Goal: Task Accomplishment & Management: Use online tool/utility

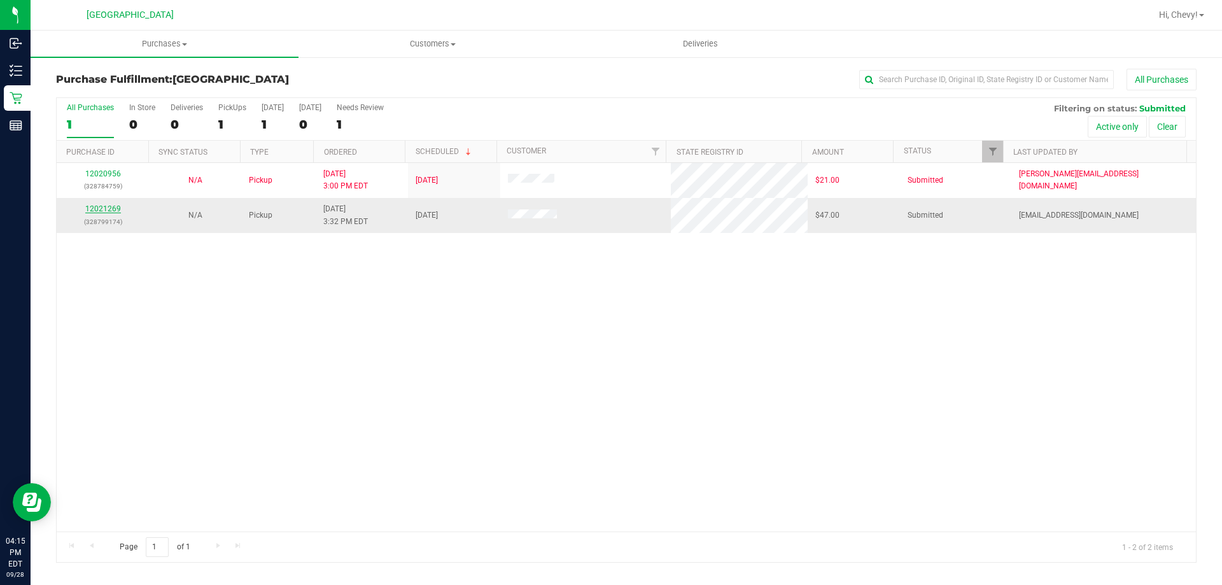
click at [111, 211] on link "12021269" at bounding box center [103, 208] width 36 height 9
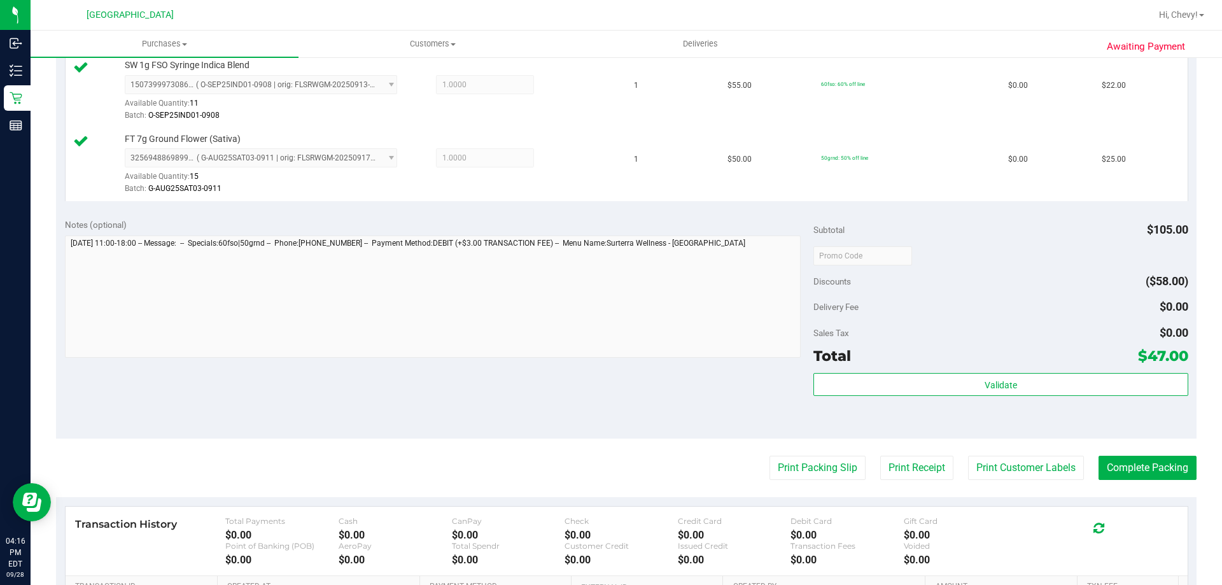
scroll to position [382, 0]
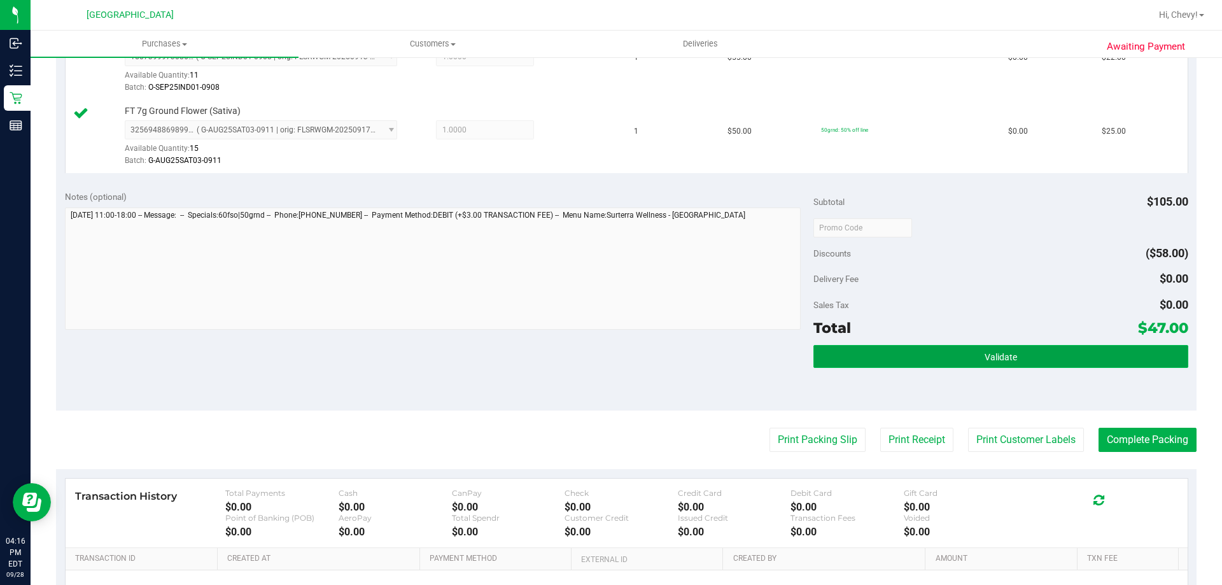
click at [994, 357] on span "Validate" at bounding box center [1001, 357] width 32 height 10
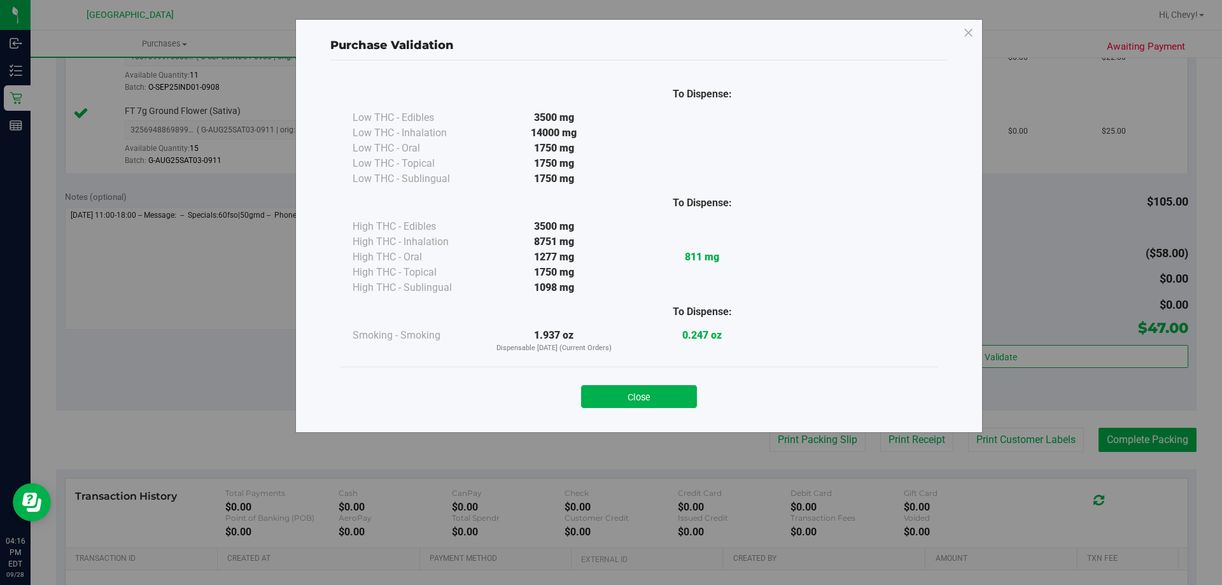
click at [670, 384] on div "Close" at bounding box center [639, 393] width 579 height 32
click at [679, 399] on button "Close" at bounding box center [639, 396] width 116 height 23
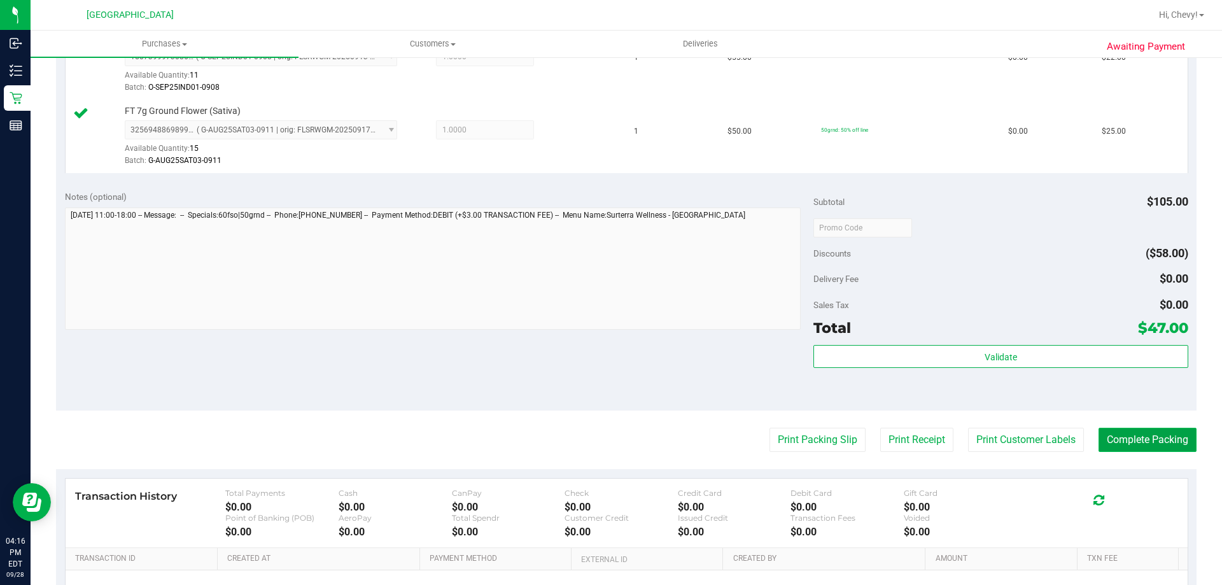
click at [1148, 442] on button "Complete Packing" at bounding box center [1148, 440] width 98 height 24
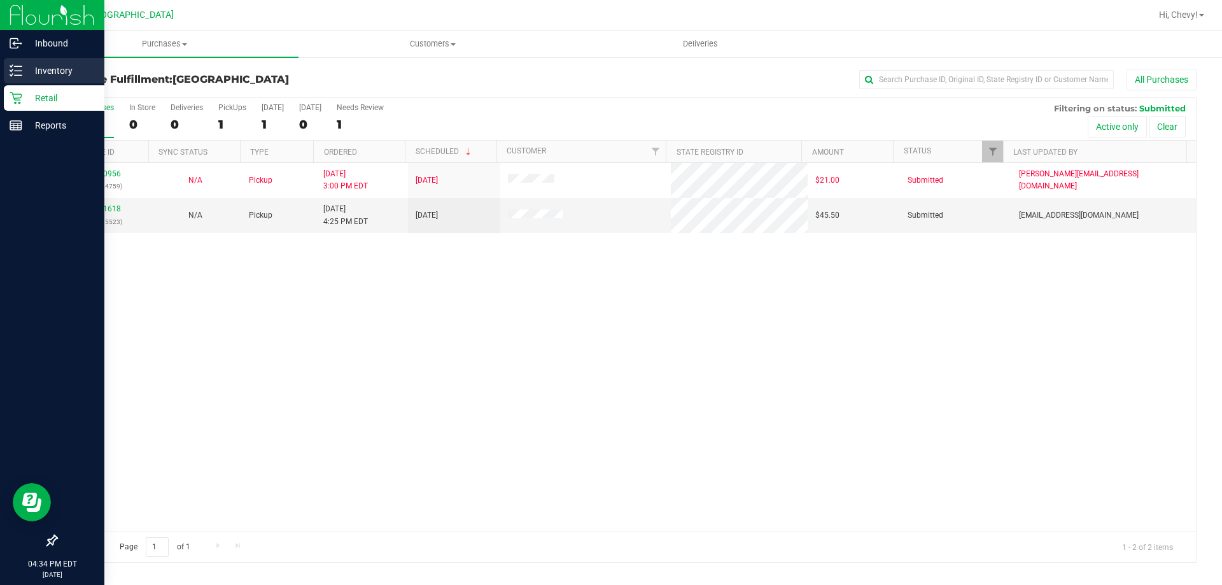
click at [18, 69] on icon at bounding box center [16, 70] width 13 height 13
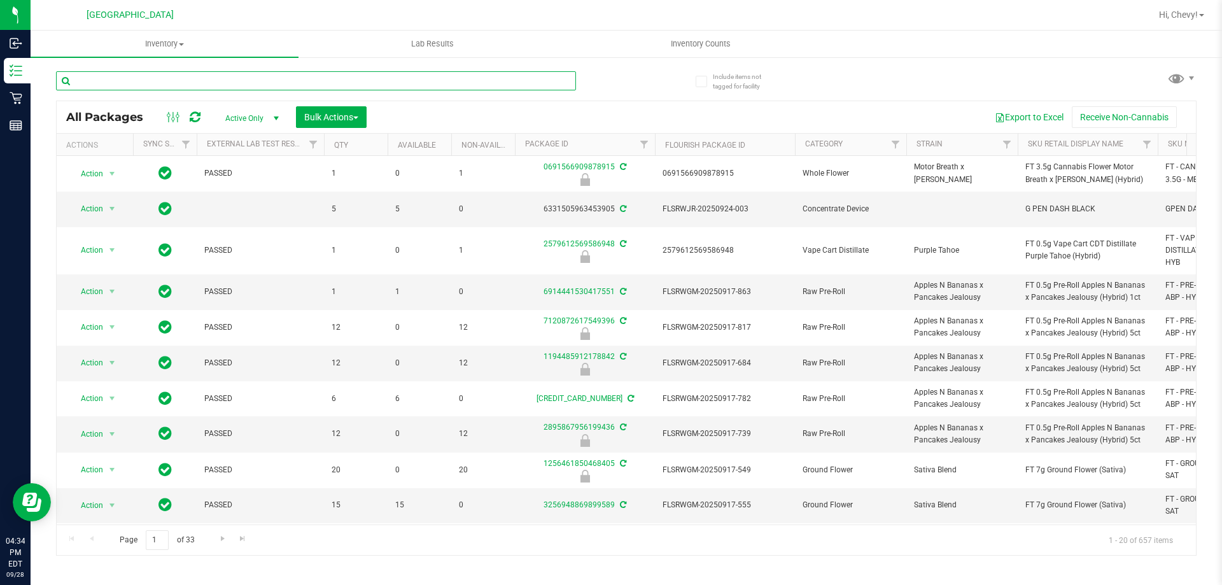
click at [208, 79] on input "text" at bounding box center [316, 80] width 520 height 19
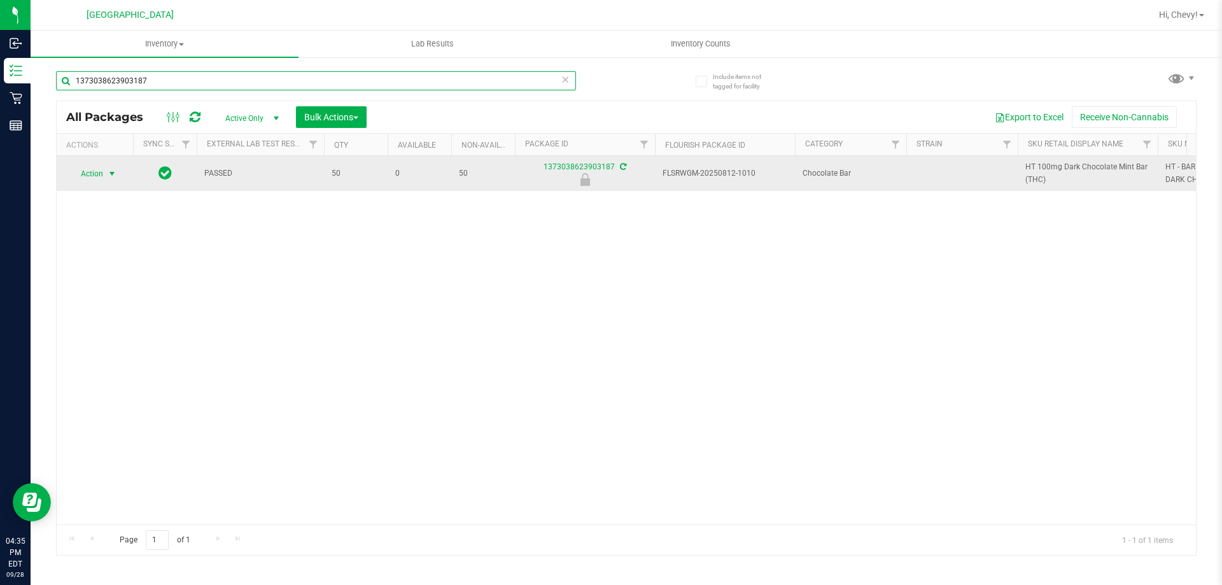
type input "1373038623903187"
click at [106, 171] on span "select" at bounding box center [112, 174] width 16 height 18
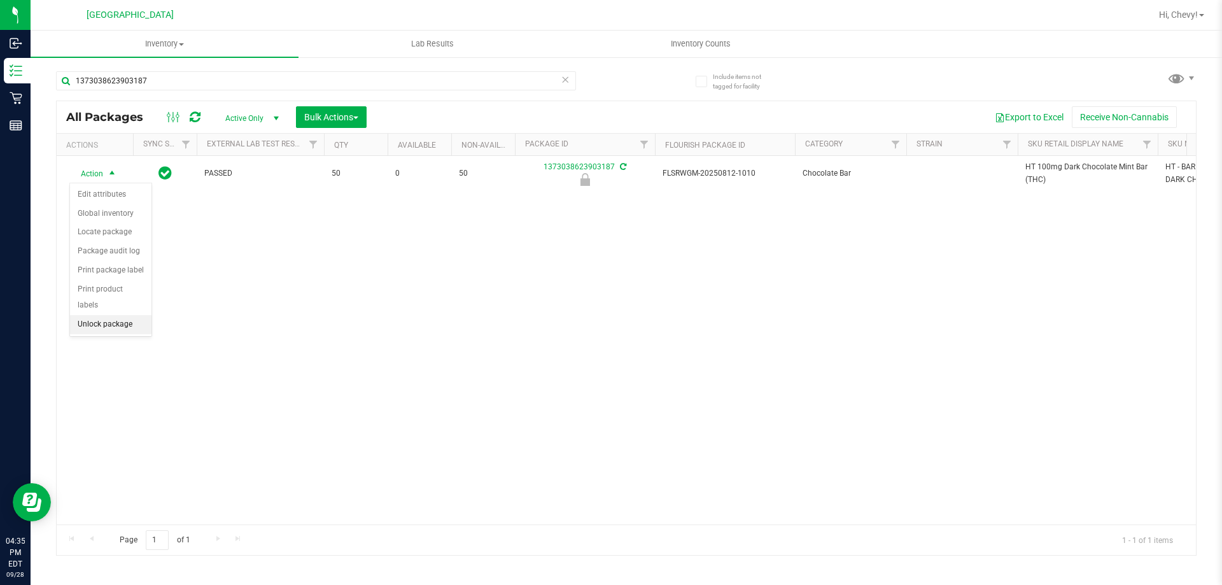
click at [131, 315] on li "Unlock package" at bounding box center [110, 324] width 81 height 19
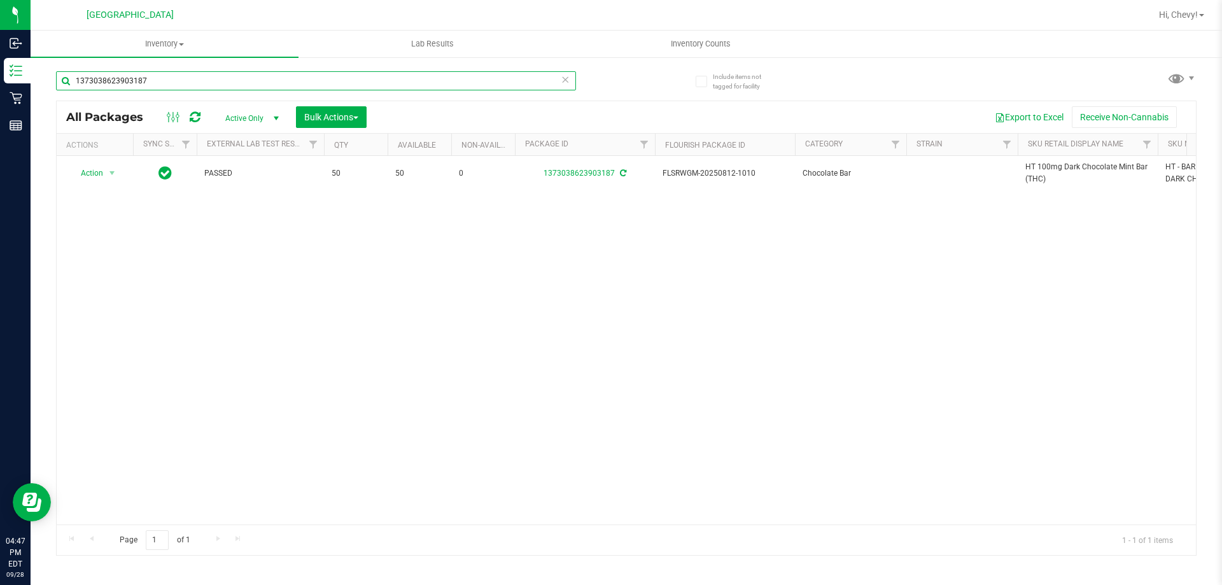
drag, startPoint x: 184, startPoint y: 77, endPoint x: 45, endPoint y: 97, distance: 140.3
click at [45, 99] on div "Include items not tagged for facility 1373038623903187 All Packages Active Only…" at bounding box center [627, 250] width 1192 height 388
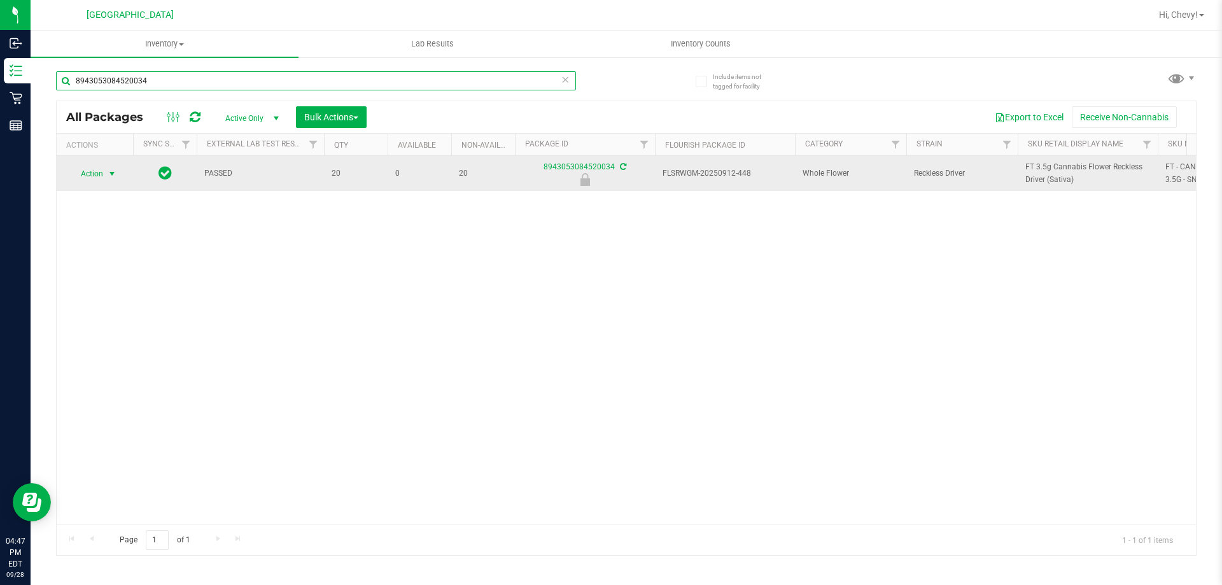
type input "8943053084520034"
click at [95, 174] on span "Action" at bounding box center [86, 174] width 34 height 18
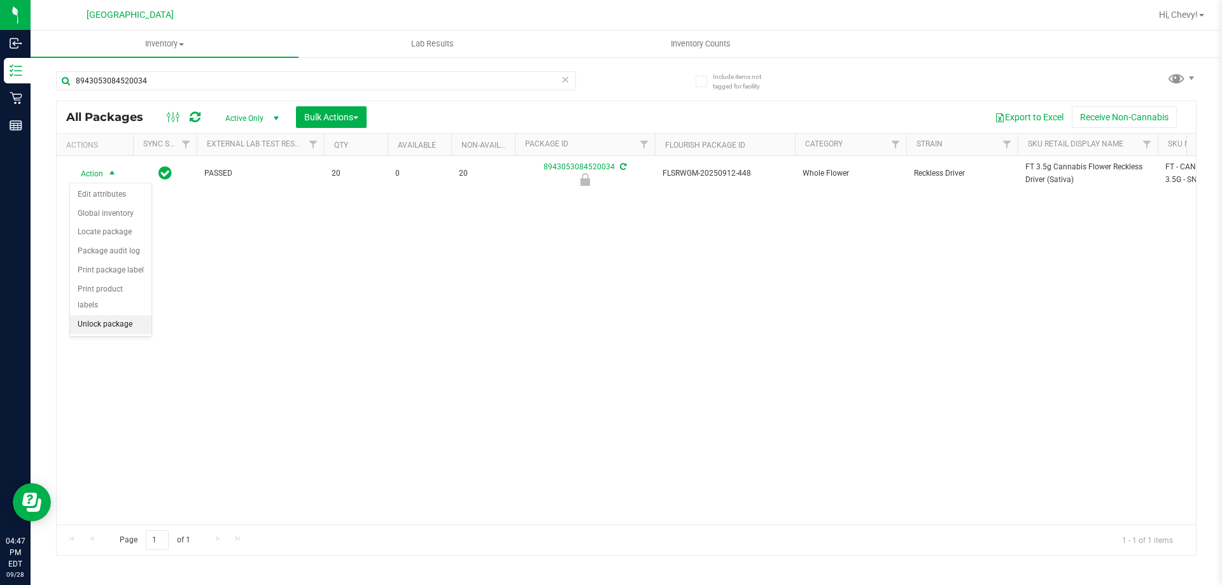
click at [105, 315] on li "Unlock package" at bounding box center [110, 324] width 81 height 19
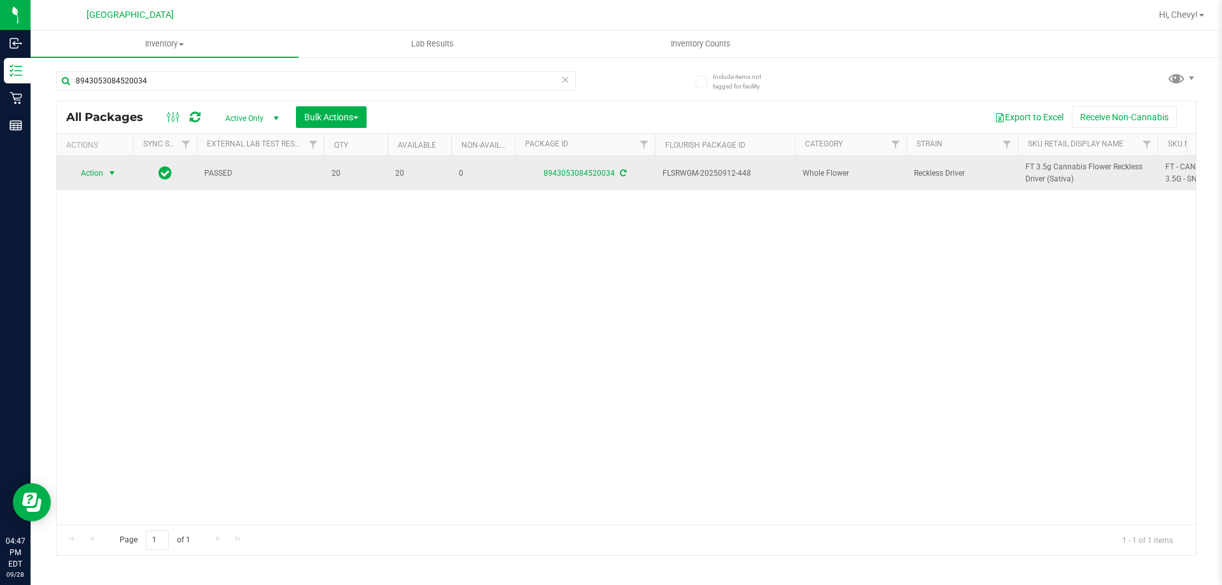
click at [113, 171] on span "select" at bounding box center [112, 173] width 10 height 10
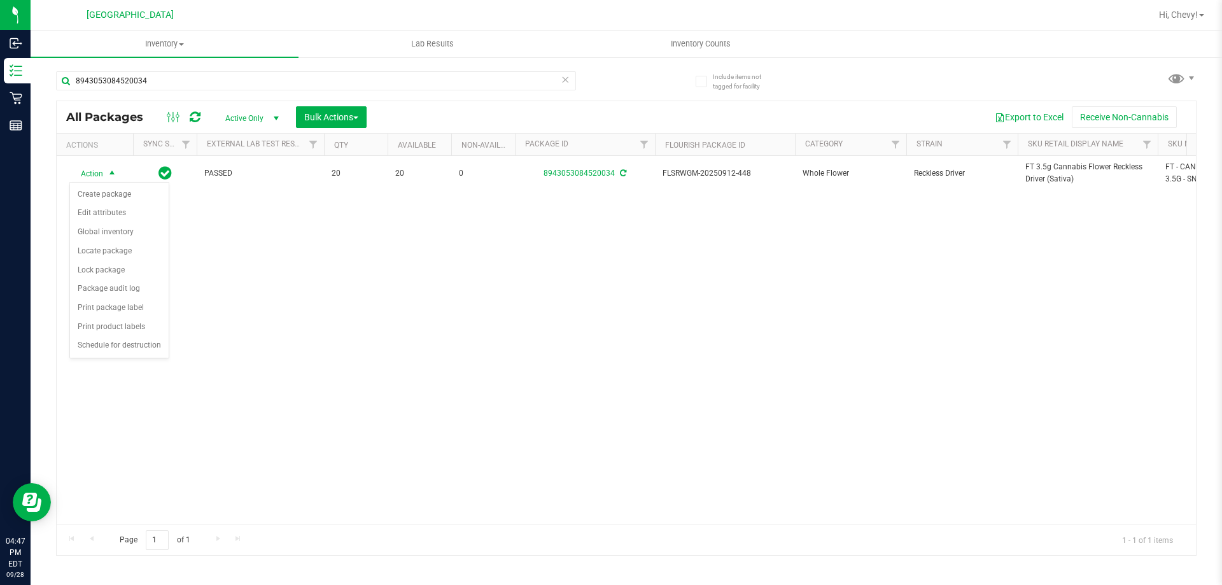
click at [433, 402] on div "Action Action Create package Edit attributes Global inventory Locate package Lo…" at bounding box center [627, 340] width 1140 height 369
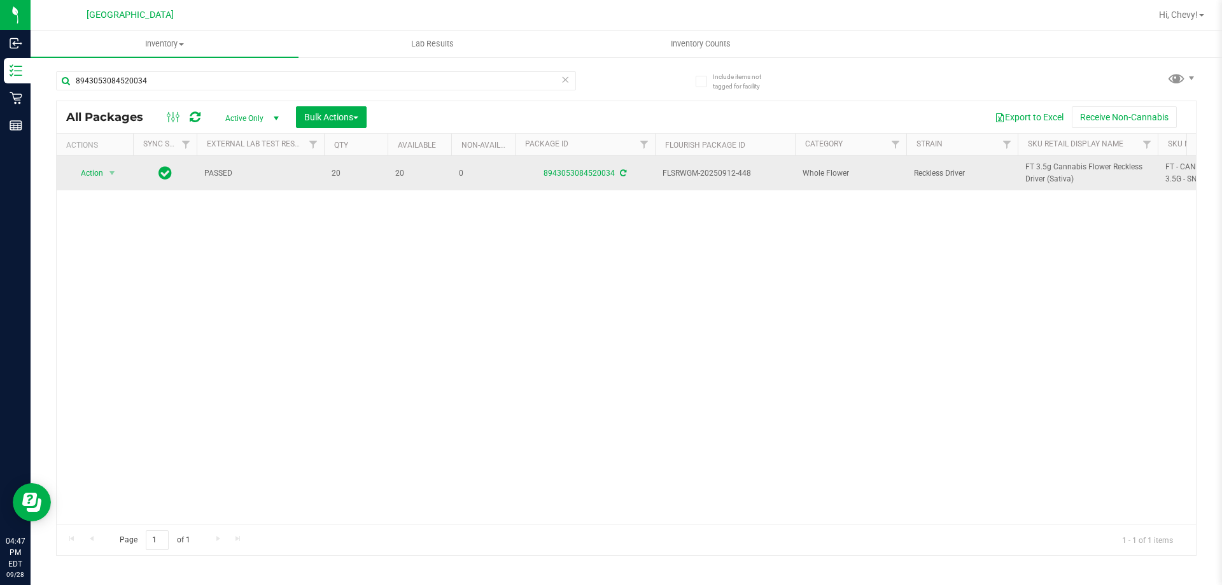
click at [1075, 169] on span "FT 3.5g Cannabis Flower Reckless Driver (Sativa)" at bounding box center [1088, 173] width 125 height 24
copy tr "FT 3.5g Cannabis Flower Reckless Driver (Sativa)"
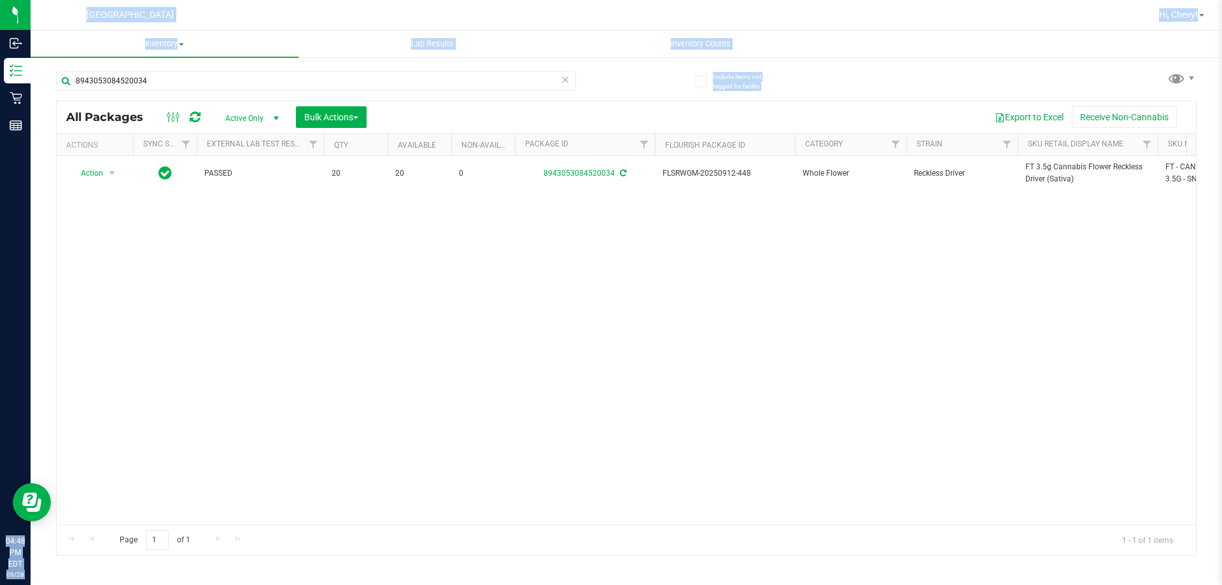
drag, startPoint x: 241, startPoint y: 68, endPoint x: 239, endPoint y: 117, distance: 48.4
click at [9, 80] on div "Inbound Inventory Retail Reports 04:48 PM EDT [DATE] 09/28 Palm Coast WC Hi, Ch…" at bounding box center [611, 292] width 1222 height 585
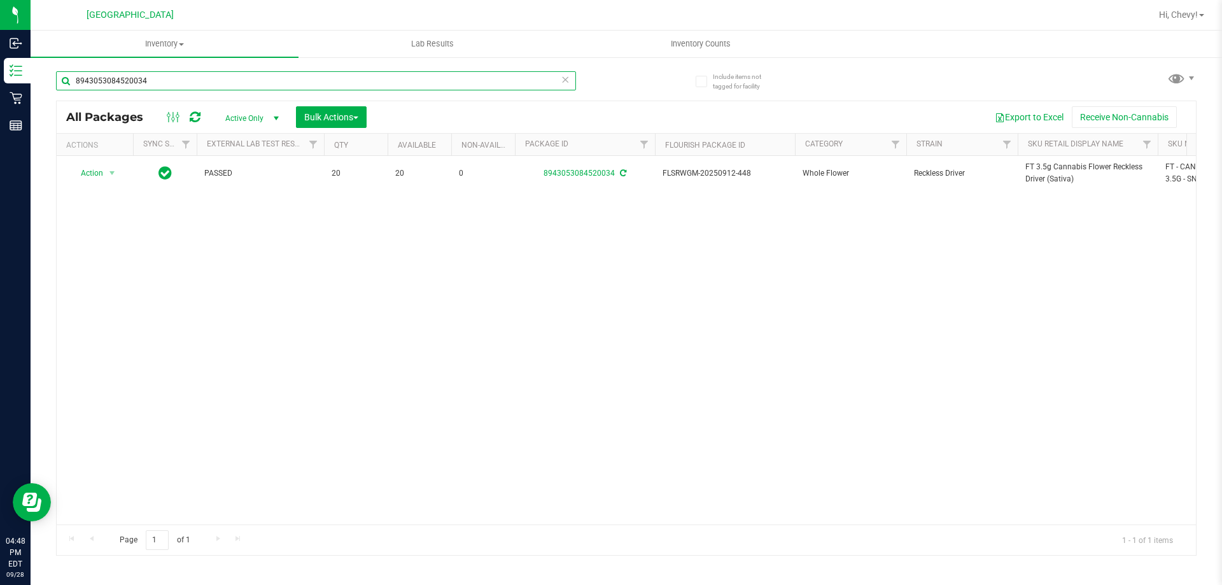
click at [264, 83] on input "8943053084520034" at bounding box center [316, 80] width 520 height 19
drag, startPoint x: 205, startPoint y: 85, endPoint x: 61, endPoint y: 93, distance: 144.1
click at [61, 93] on div "8943053084520034" at bounding box center [316, 85] width 520 height 29
paste input "FT 3.5g Cannabis Flower Reckless Driver (Sativa)"
type input "FT 3.5g Cannabis Flower Reckless Driver (Sativa)"
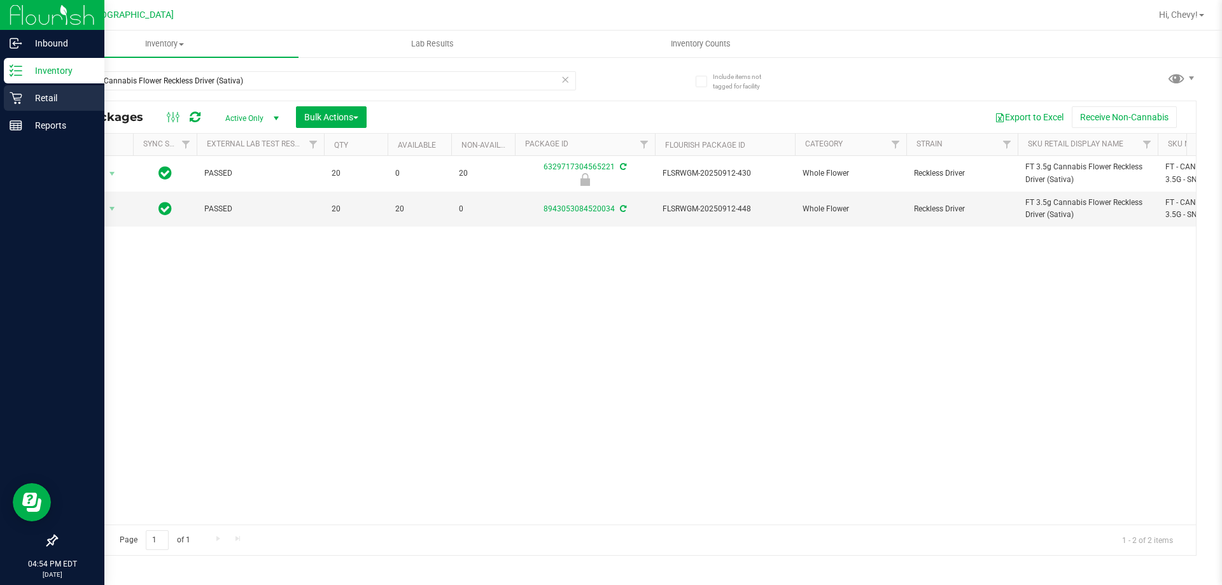
click at [17, 94] on icon at bounding box center [16, 98] width 13 height 13
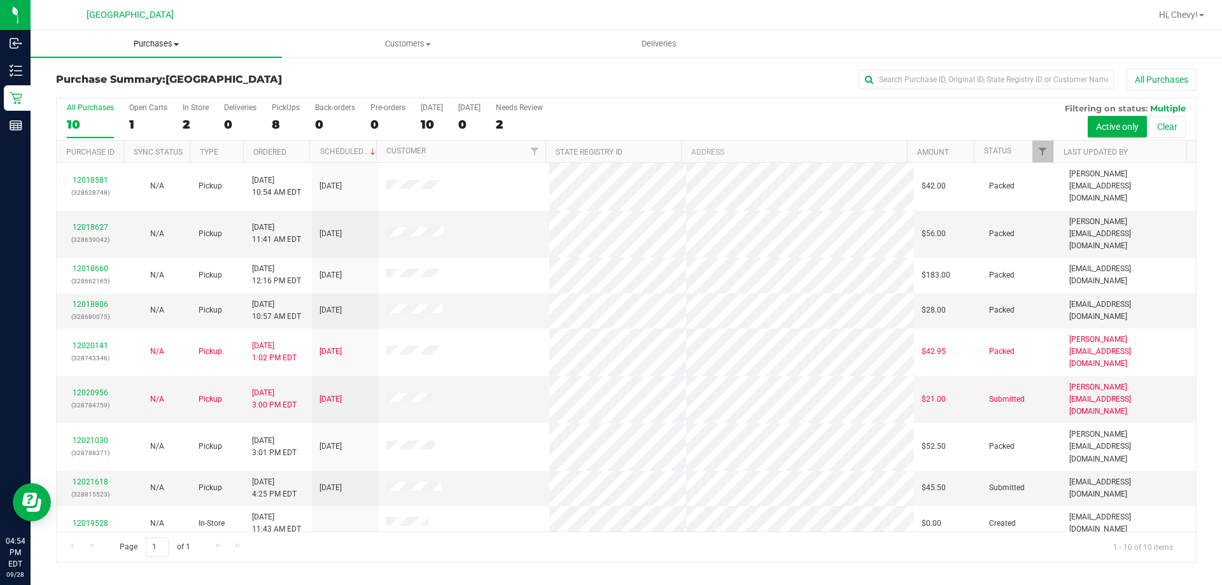
click at [145, 41] on span "Purchases" at bounding box center [156, 43] width 251 height 11
click at [125, 94] on li "Fulfillment" at bounding box center [156, 92] width 251 height 15
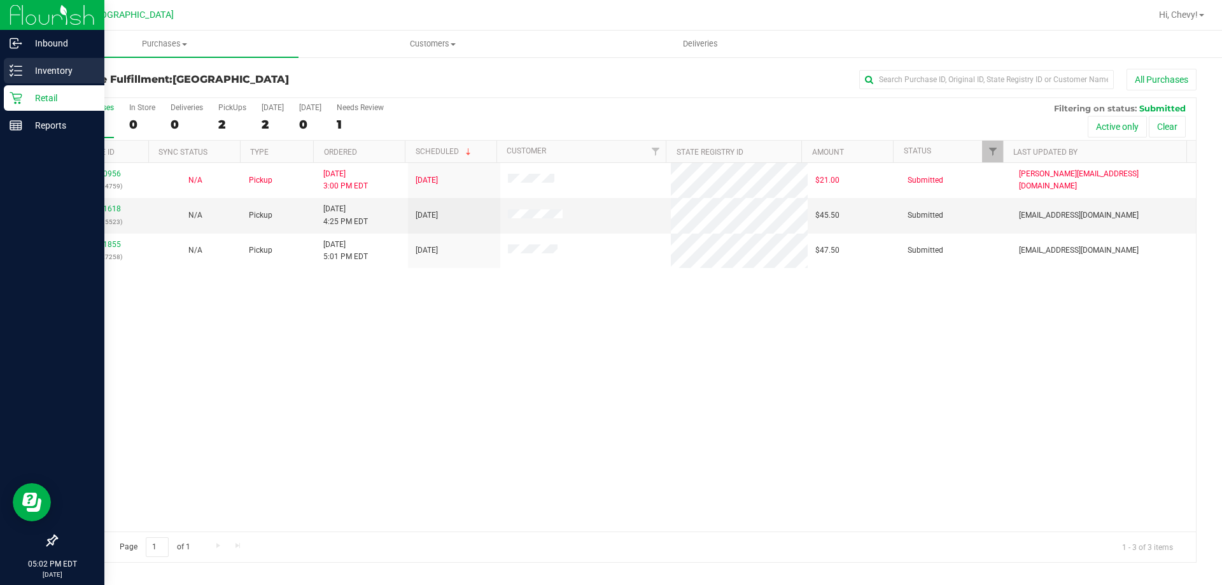
click at [17, 70] on icon at bounding box center [16, 70] width 13 height 13
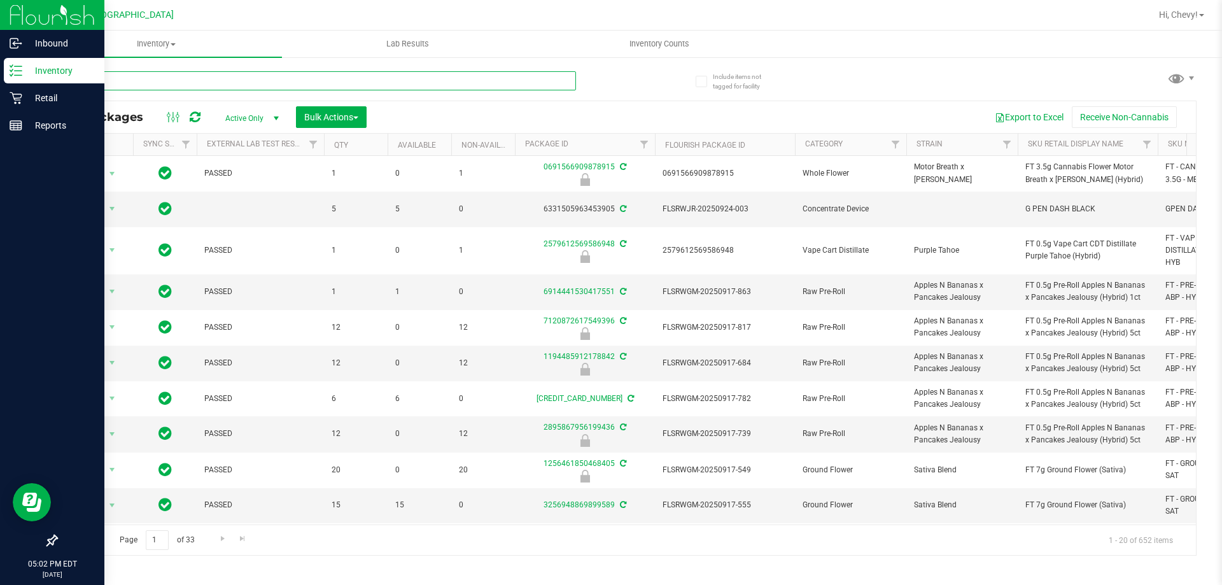
click at [143, 80] on input "text" at bounding box center [316, 80] width 520 height 19
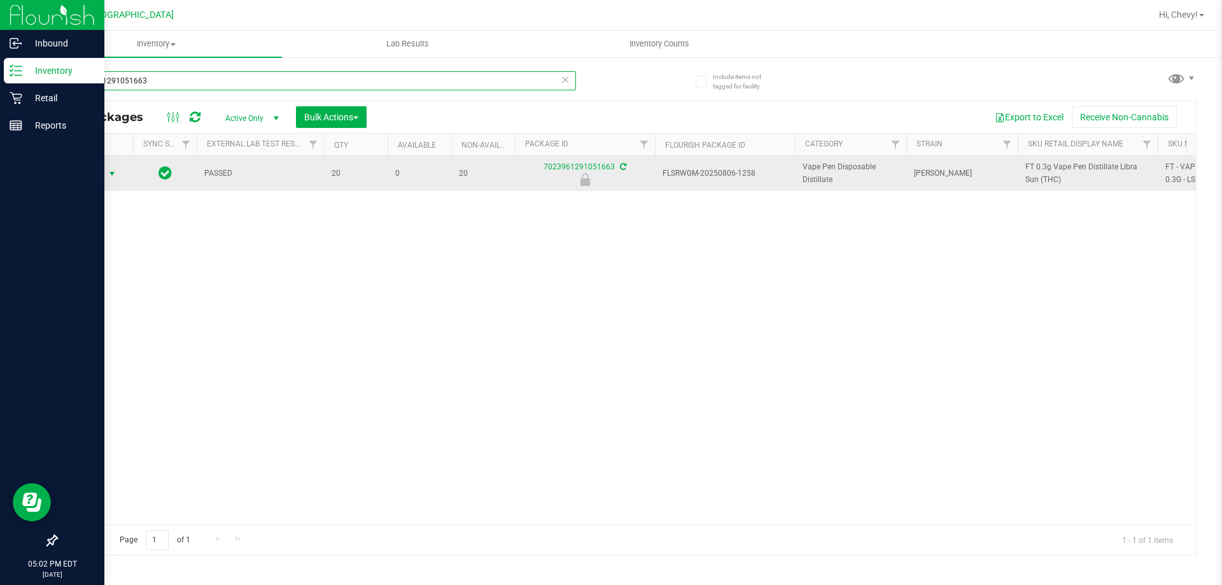
type input "7023961291051663"
click at [97, 172] on span "Action" at bounding box center [86, 174] width 34 height 18
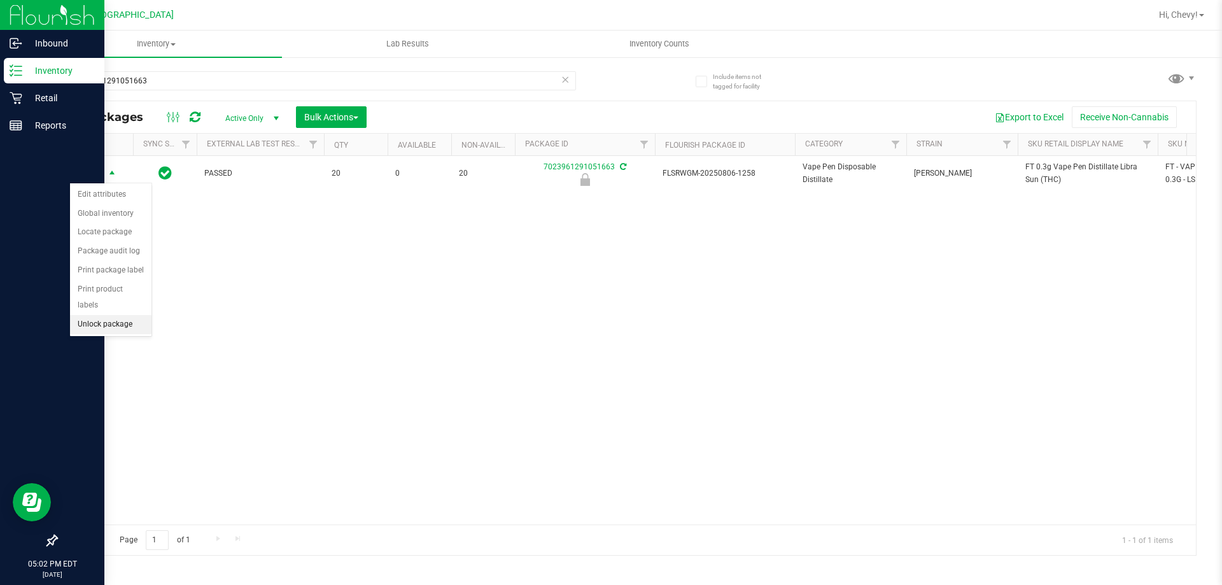
click at [120, 315] on li "Unlock package" at bounding box center [110, 324] width 81 height 19
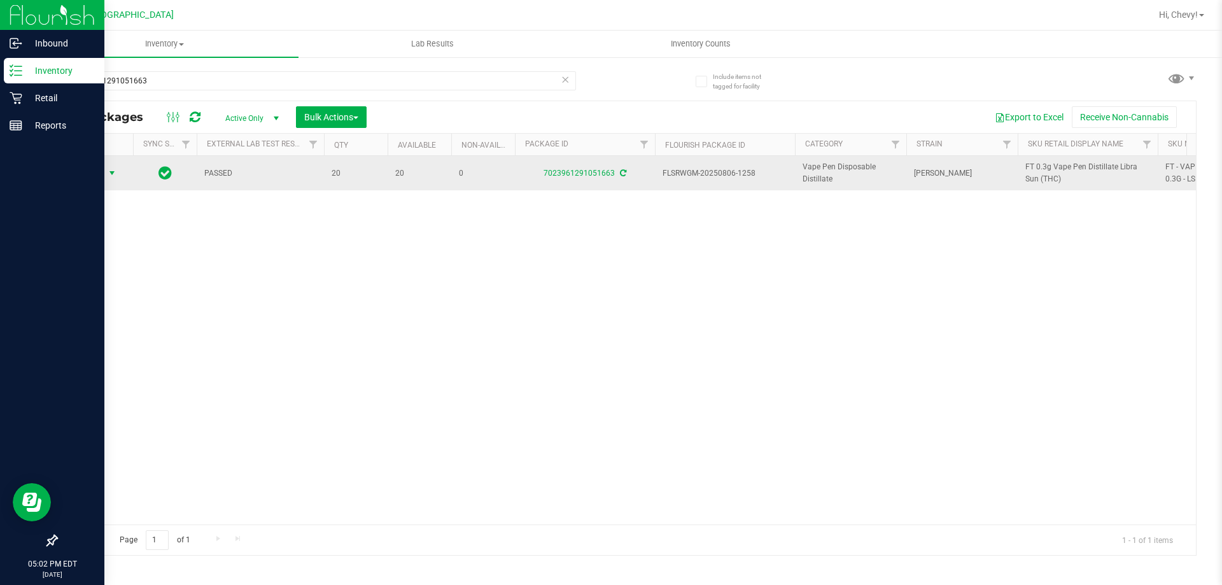
click at [94, 169] on span "Action" at bounding box center [86, 173] width 34 height 18
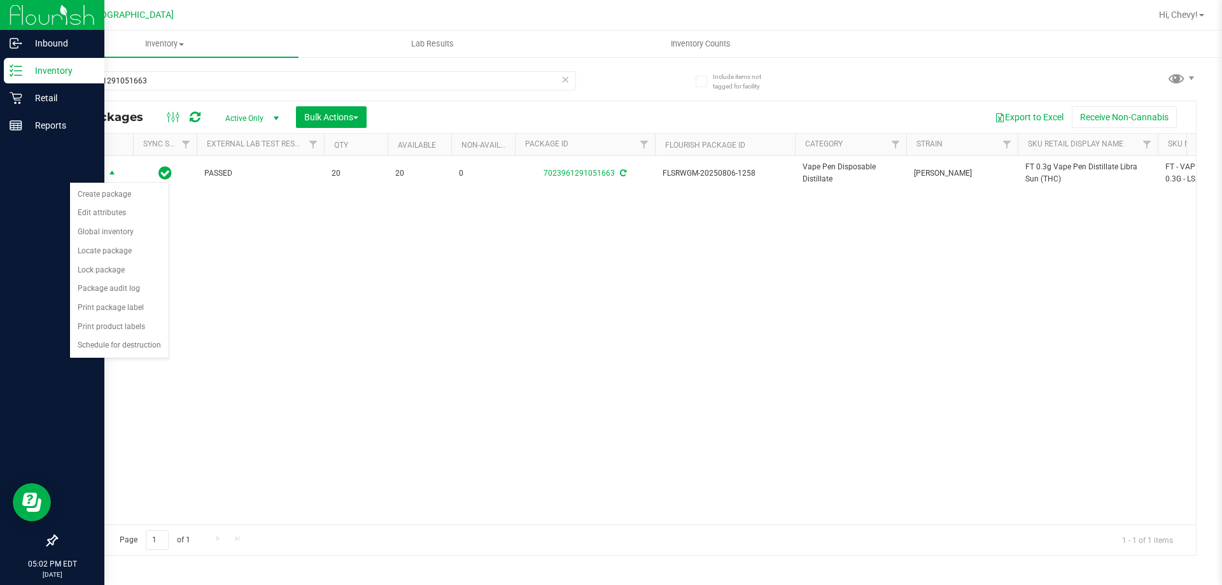
click at [251, 314] on div "Action Action Create package Edit attributes Global inventory Locate package Lo…" at bounding box center [627, 340] width 1140 height 369
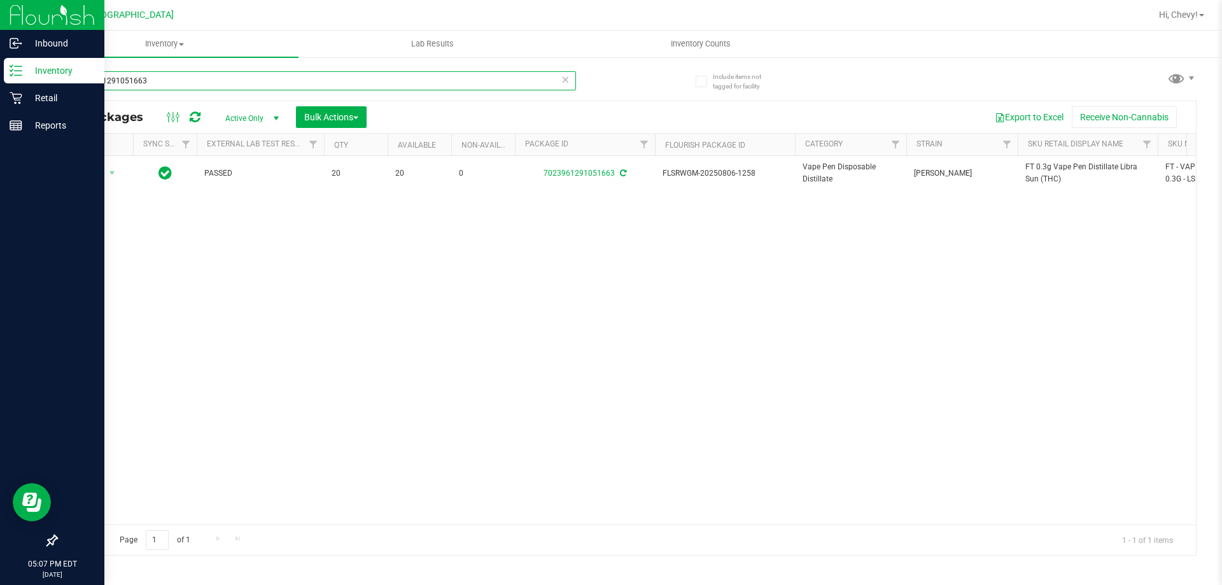
drag, startPoint x: 148, startPoint y: 80, endPoint x: 55, endPoint y: 97, distance: 94.4
click at [56, 97] on div "7023961291051663" at bounding box center [316, 85] width 520 height 29
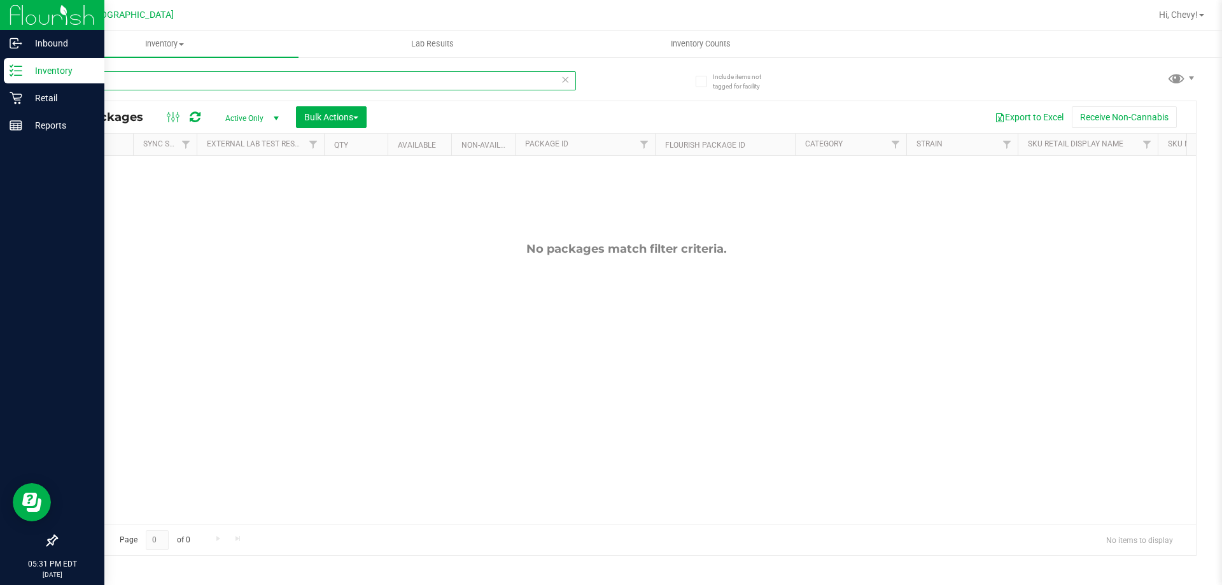
type input "s"
click at [23, 96] on p "Retail" at bounding box center [60, 97] width 76 height 15
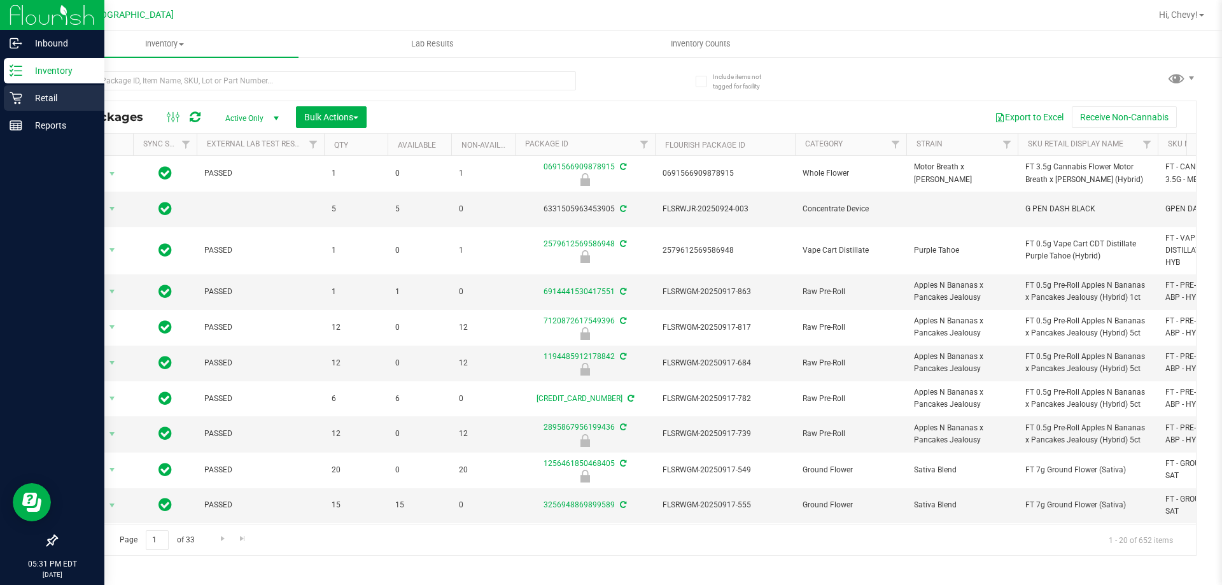
click at [26, 97] on p "Retail" at bounding box center [60, 97] width 76 height 15
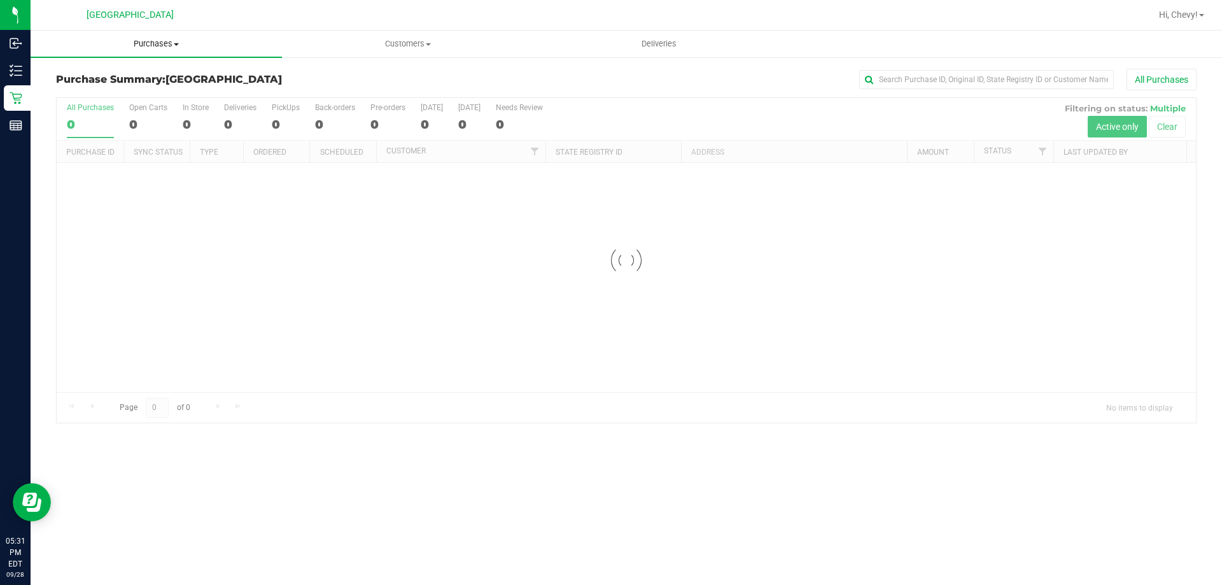
click at [155, 45] on span "Purchases" at bounding box center [156, 43] width 251 height 11
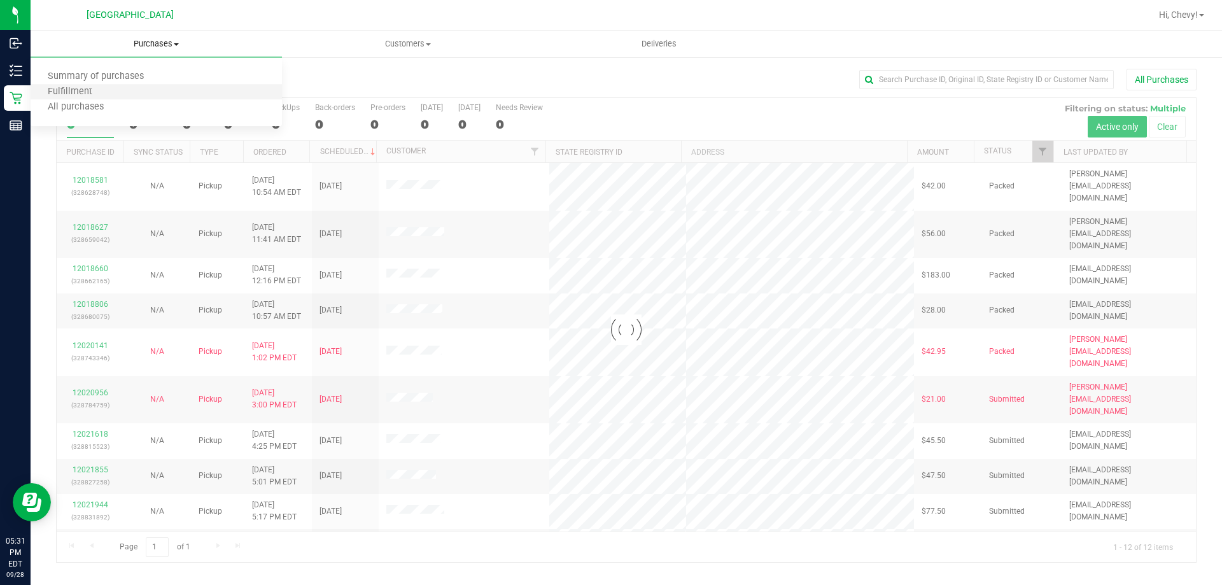
click at [153, 88] on li "Fulfillment" at bounding box center [156, 92] width 251 height 15
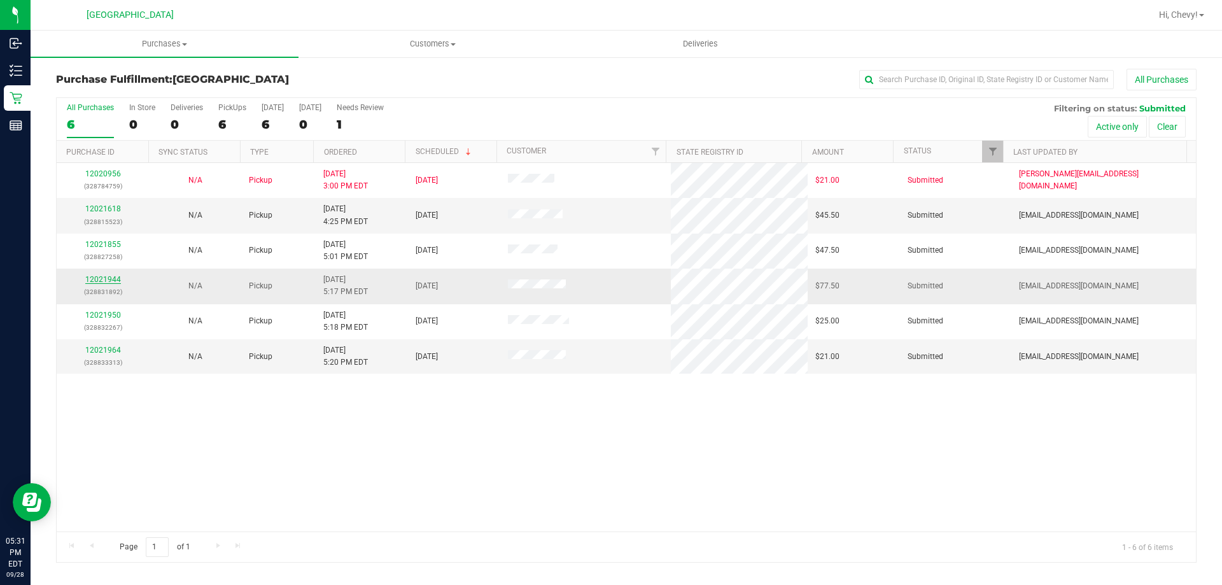
click at [94, 279] on link "12021944" at bounding box center [103, 279] width 36 height 9
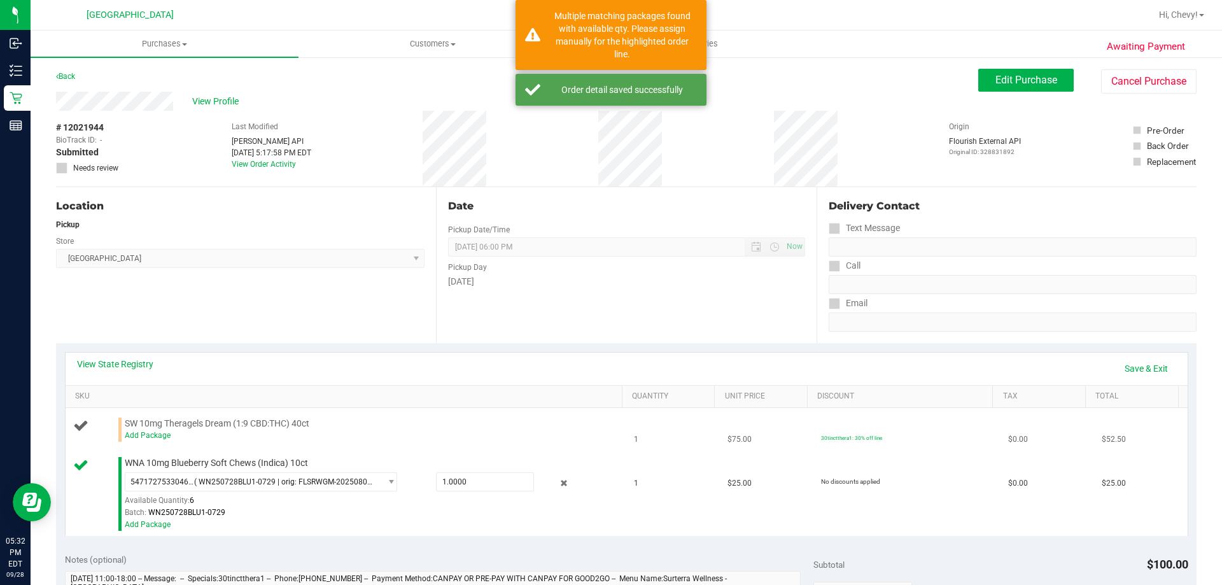
click at [160, 440] on div "Add Package" at bounding box center [370, 436] width 491 height 12
click at [152, 435] on link "Add Package" at bounding box center [148, 435] width 46 height 9
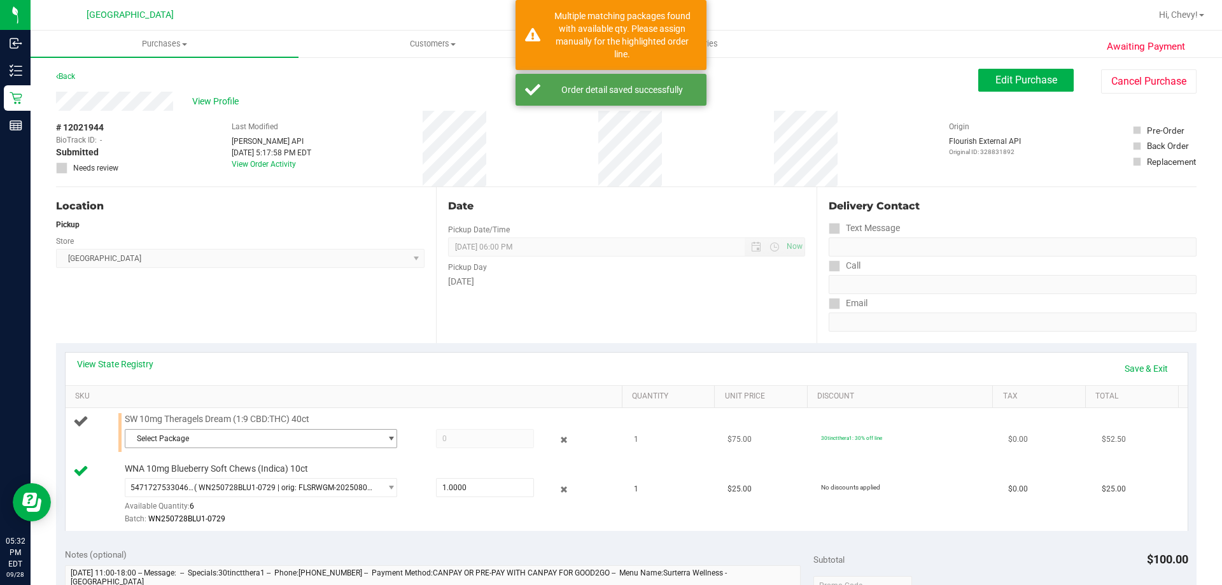
click at [155, 443] on span "Select Package" at bounding box center [252, 439] width 255 height 18
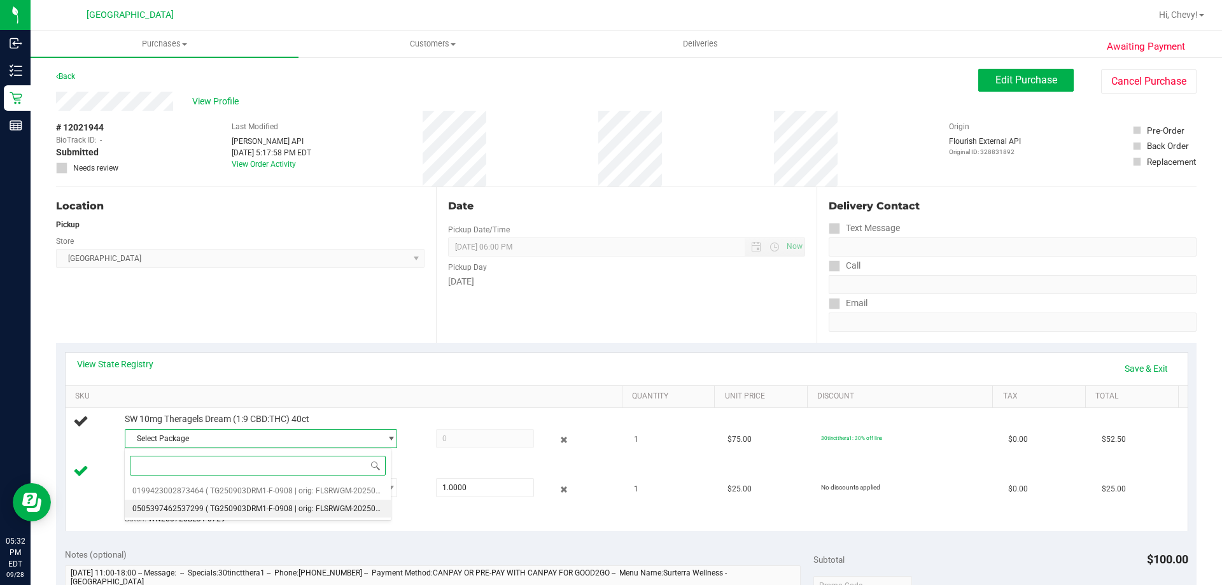
click at [197, 506] on span "0505397462537299" at bounding box center [167, 508] width 71 height 9
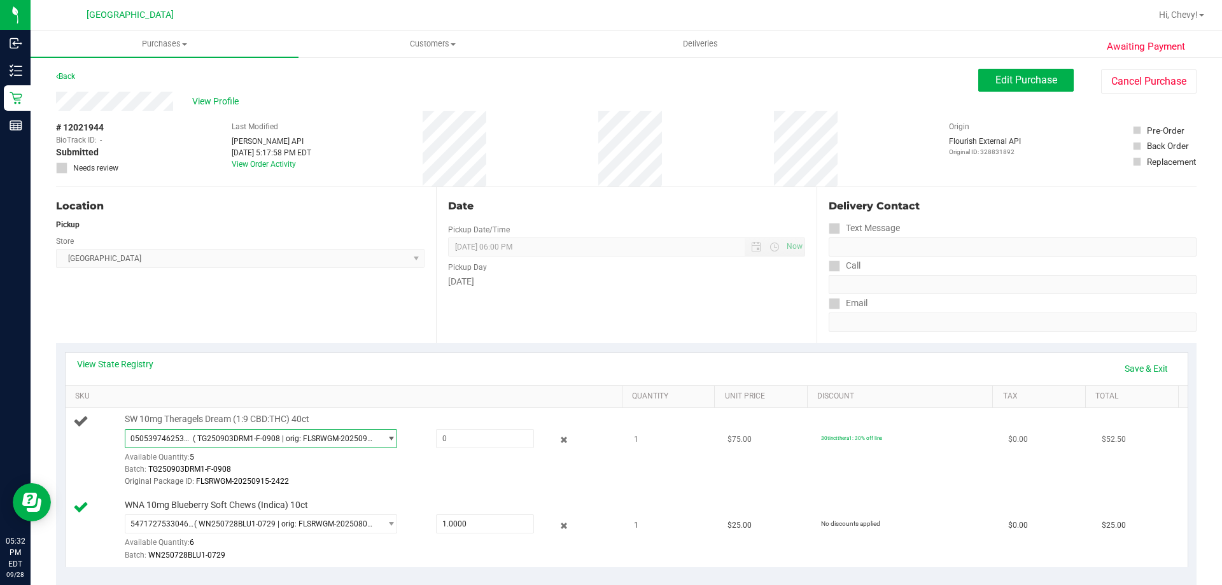
click at [200, 440] on span "( TG250903DRM1-F-0908 | orig: FLSRWGM-20250915-2422 )" at bounding box center [284, 438] width 182 height 9
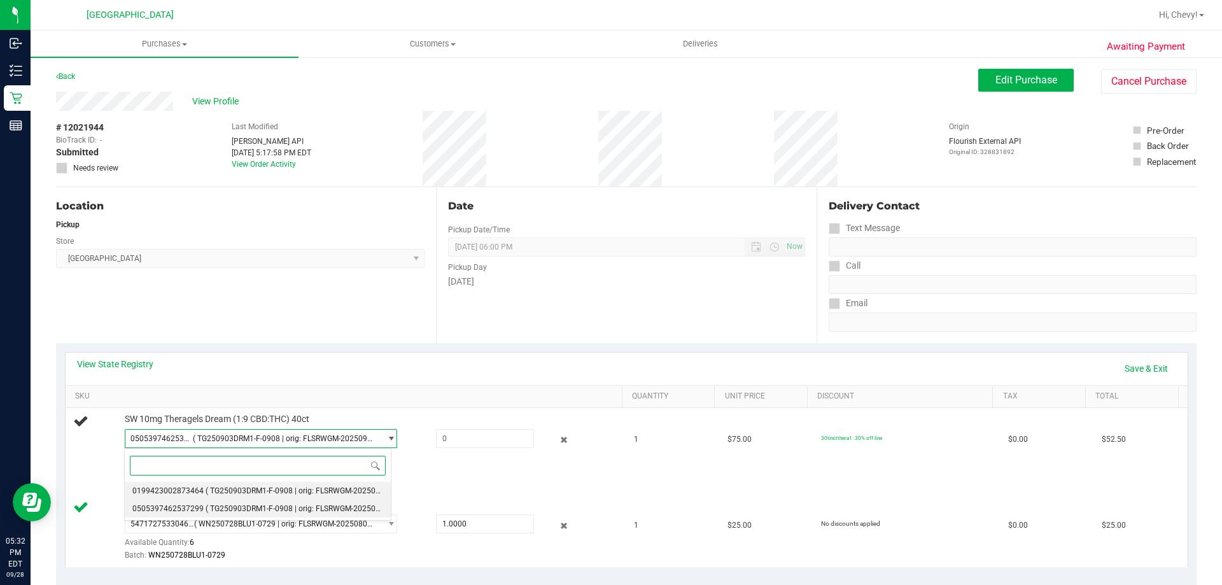
click at [192, 488] on span "0199423002873464" at bounding box center [167, 490] width 71 height 9
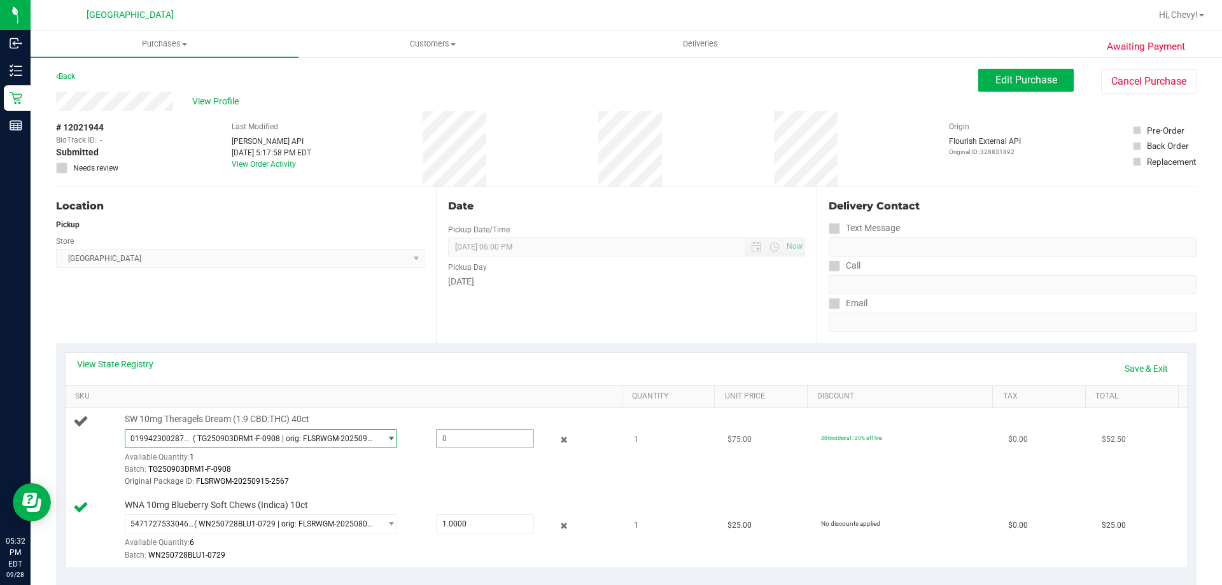
click at [492, 435] on span at bounding box center [485, 438] width 98 height 19
type input "1"
type input "1.0000"
click at [644, 465] on td "1" at bounding box center [673, 451] width 94 height 86
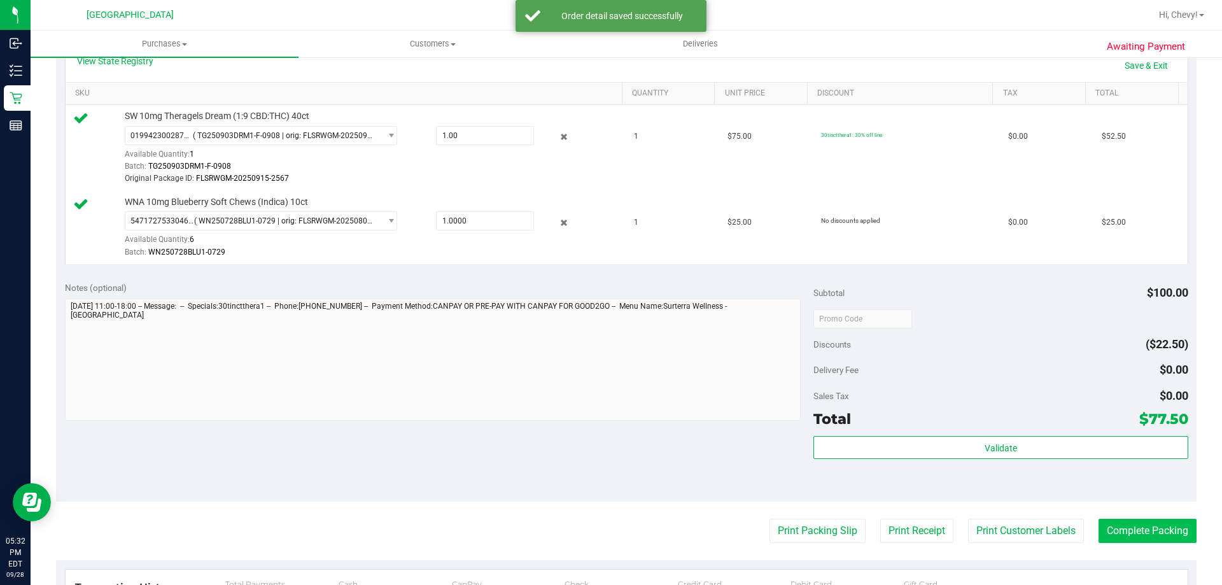
scroll to position [318, 0]
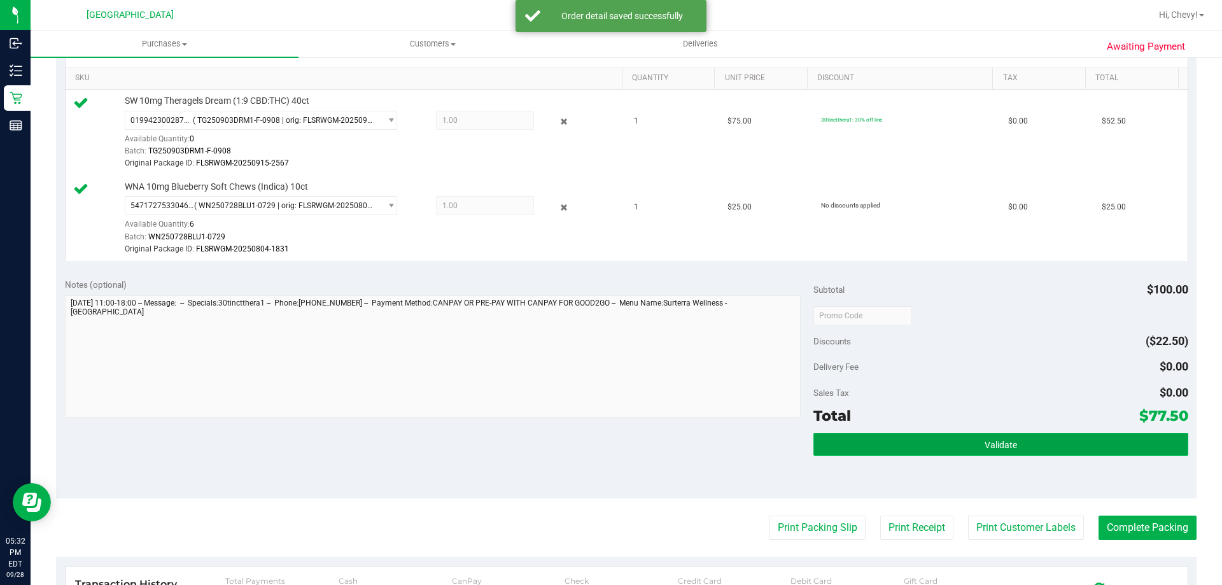
click at [1085, 437] on button "Validate" at bounding box center [1001, 444] width 374 height 23
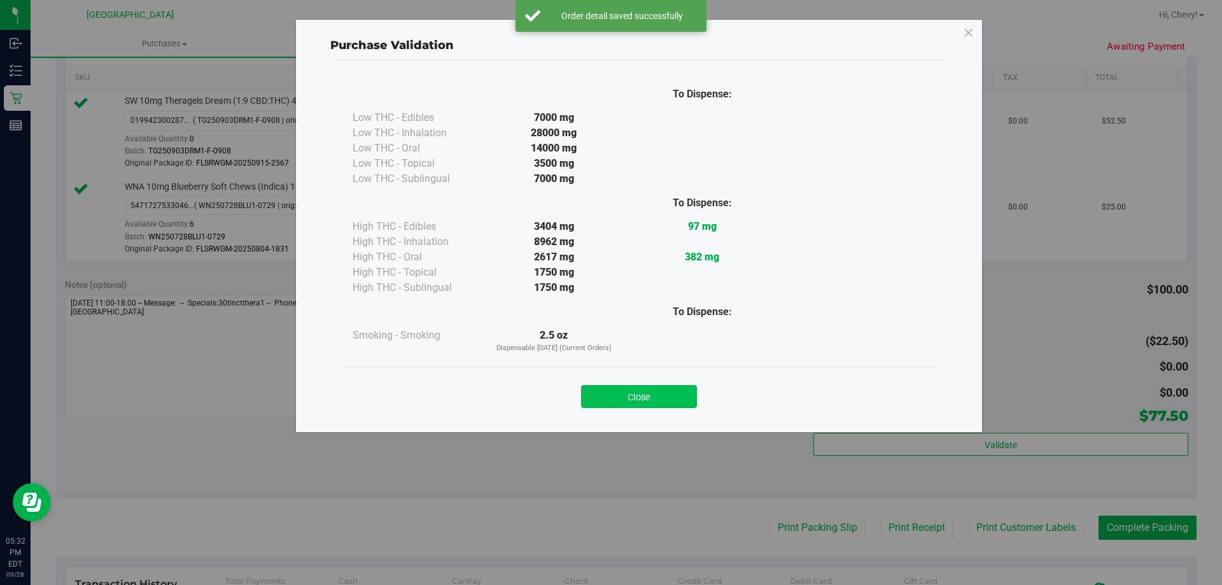
click at [594, 402] on button "Close" at bounding box center [639, 396] width 116 height 23
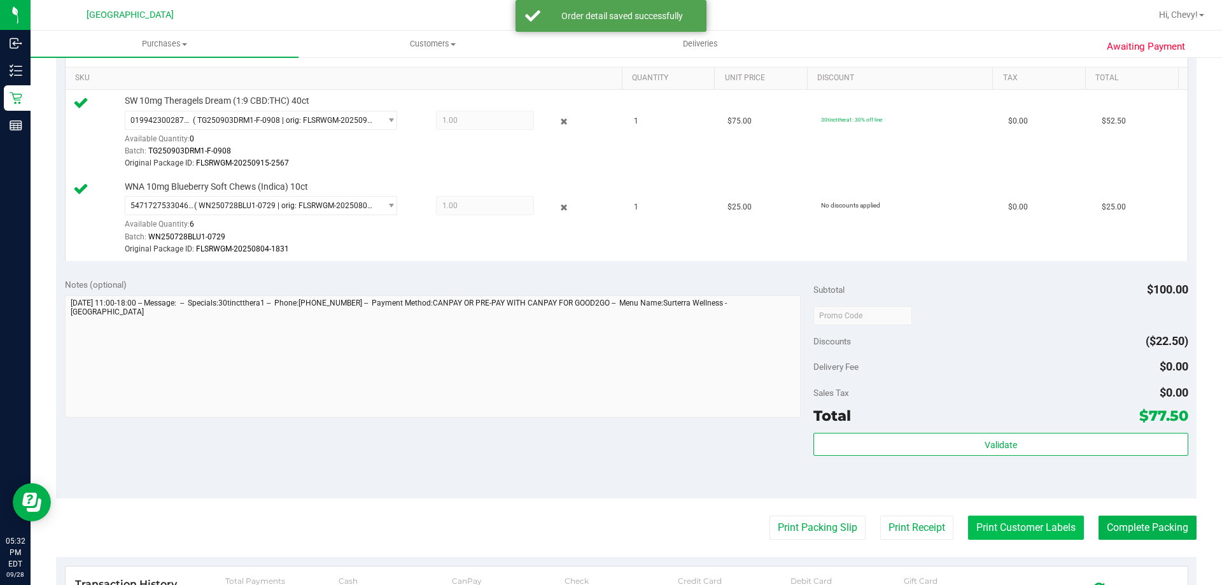
click at [1047, 523] on button "Print Customer Labels" at bounding box center [1026, 528] width 116 height 24
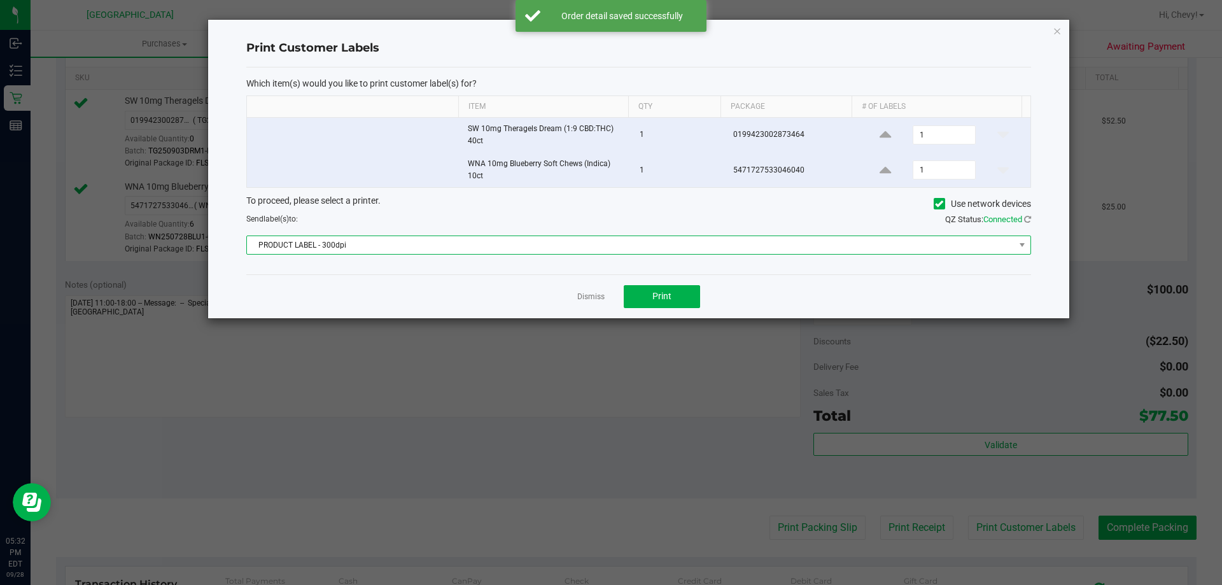
click at [579, 248] on span "PRODUCT LABEL - 300dpi" at bounding box center [631, 245] width 768 height 18
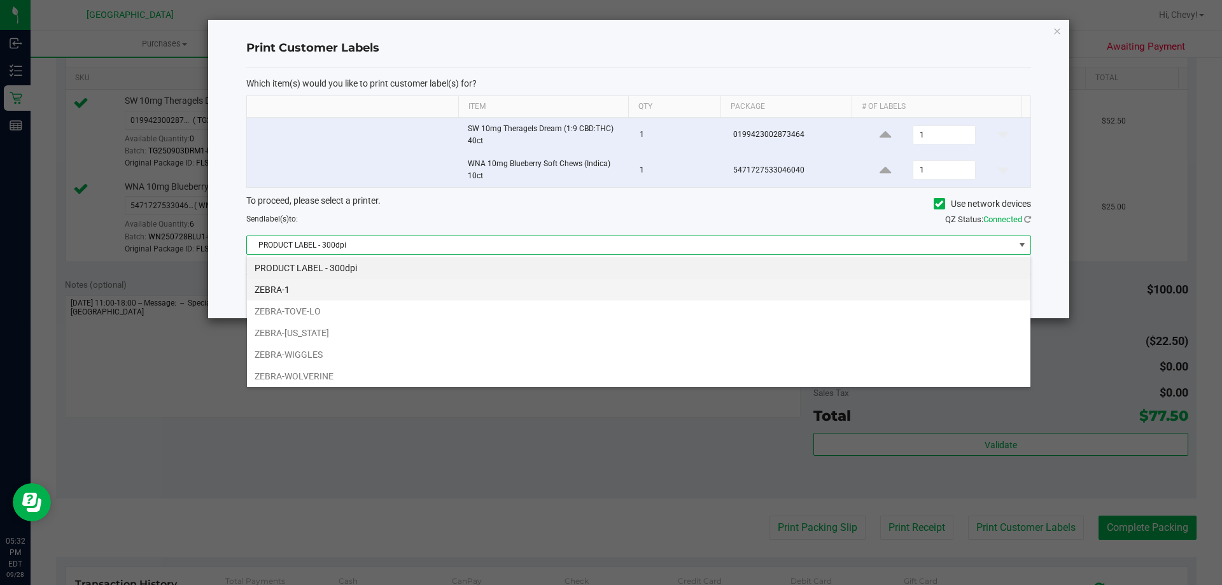
scroll to position [19, 784]
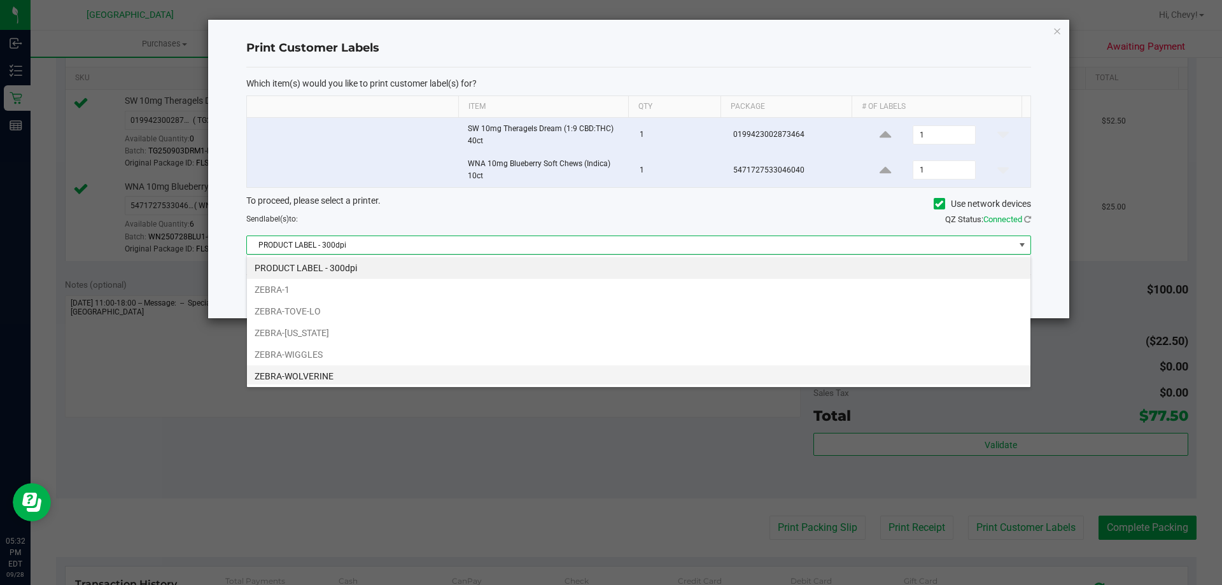
click at [523, 370] on li "ZEBRA-WOLVERINE" at bounding box center [639, 376] width 784 height 22
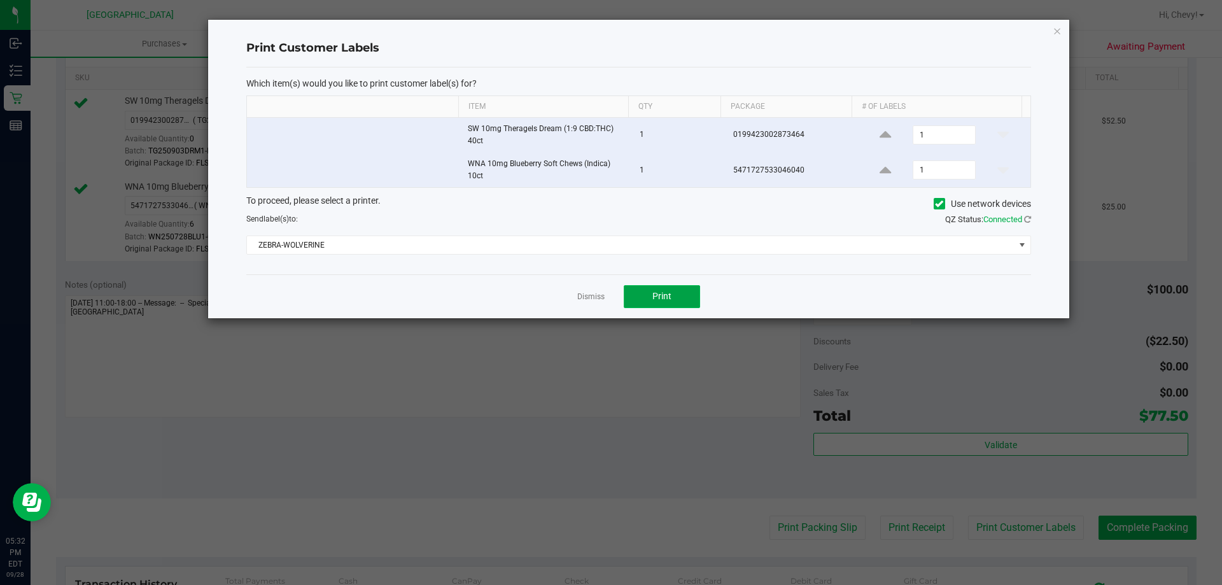
click at [677, 295] on button "Print" at bounding box center [662, 296] width 76 height 23
click at [674, 291] on button "Print" at bounding box center [662, 296] width 76 height 23
click at [668, 296] on span "Print" at bounding box center [662, 296] width 19 height 10
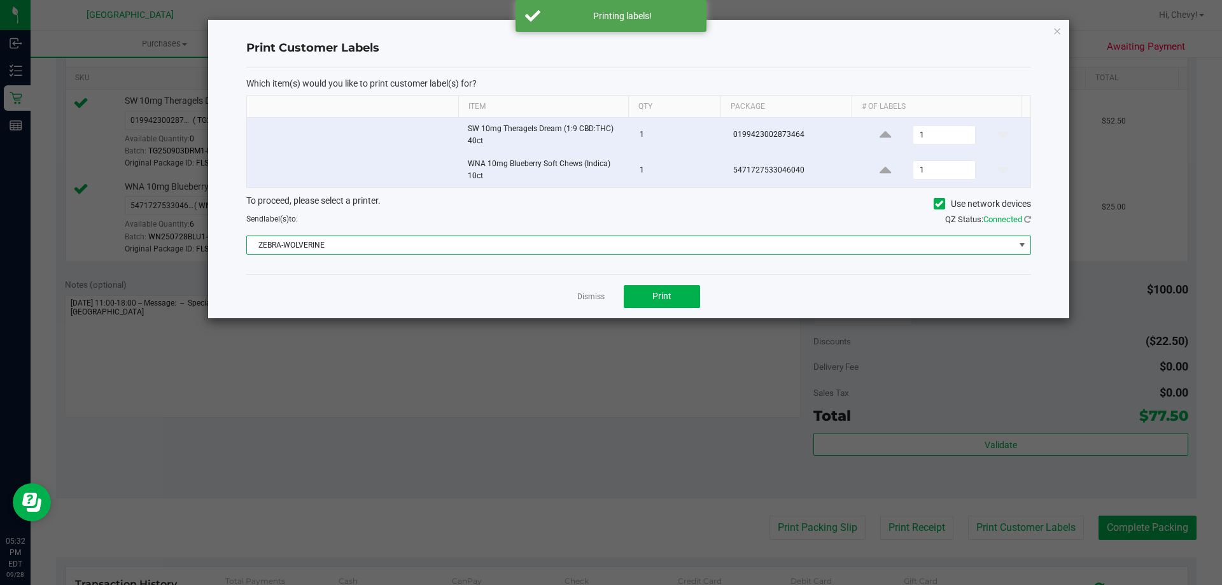
click at [674, 246] on span "ZEBRA-WOLVERINE" at bounding box center [631, 245] width 768 height 18
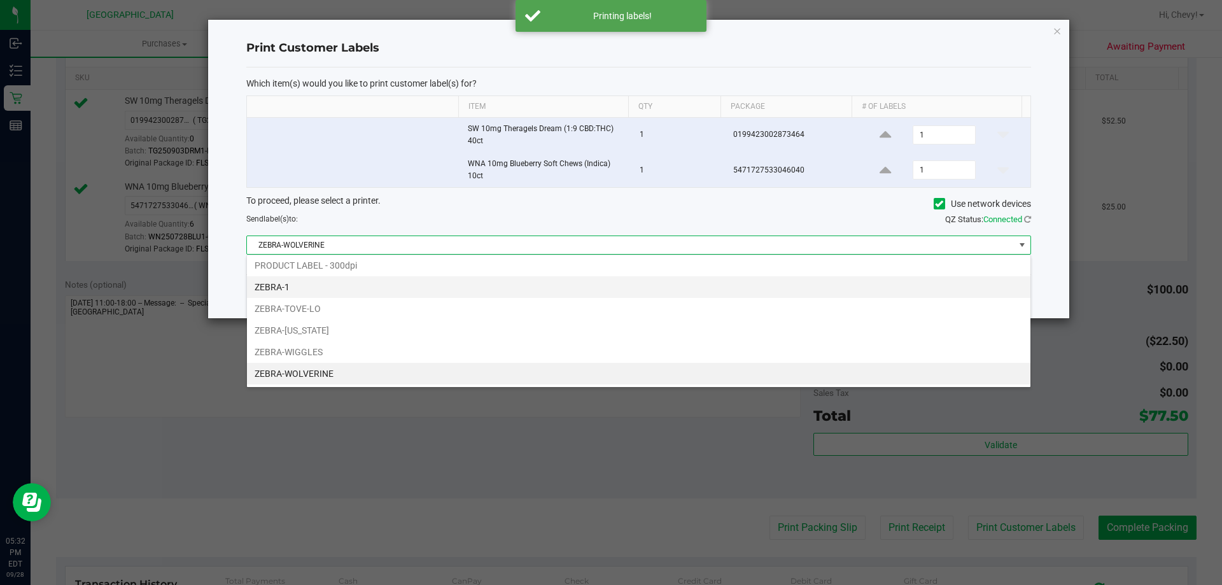
click at [442, 286] on li "ZEBRA-1" at bounding box center [639, 287] width 784 height 22
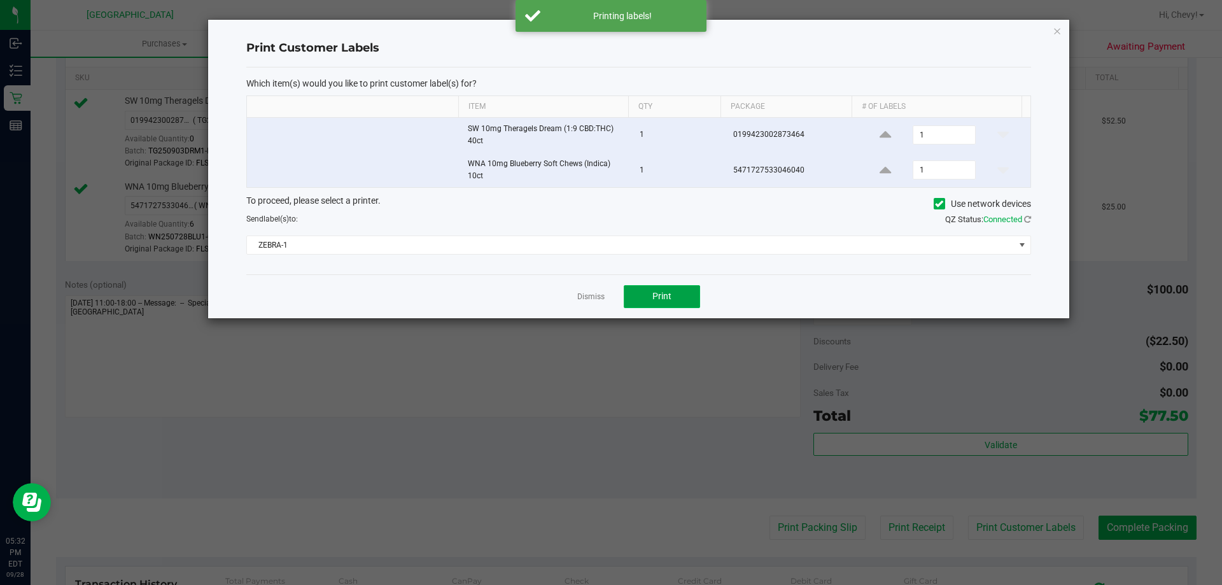
click at [663, 295] on span "Print" at bounding box center [662, 296] width 19 height 10
click at [1054, 34] on icon "button" at bounding box center [1057, 30] width 9 height 15
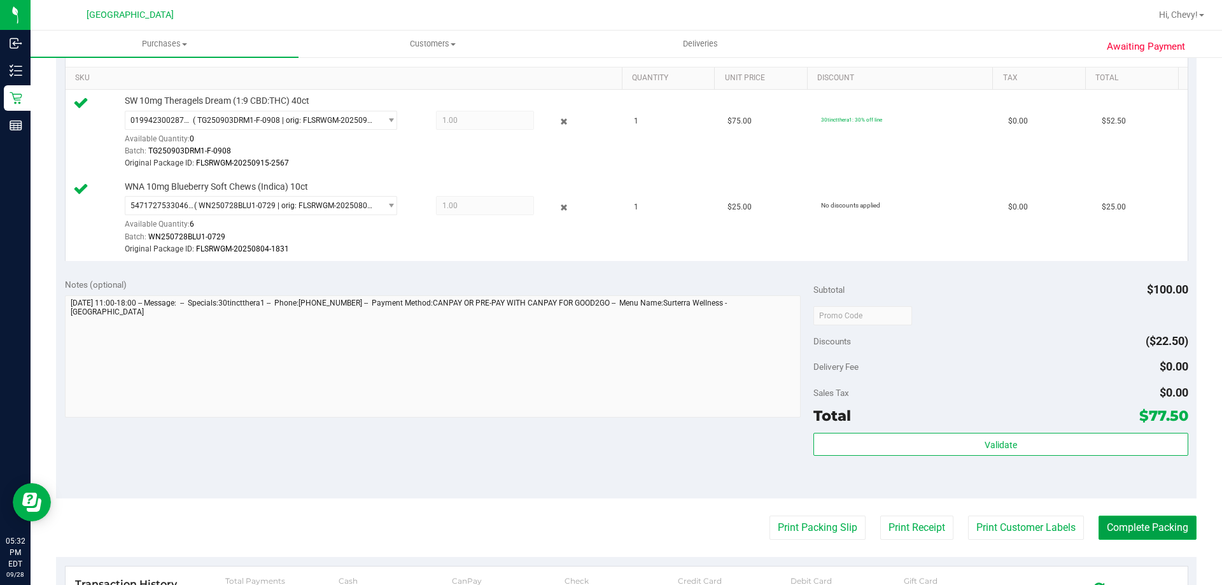
click at [1111, 527] on button "Complete Packing" at bounding box center [1148, 528] width 98 height 24
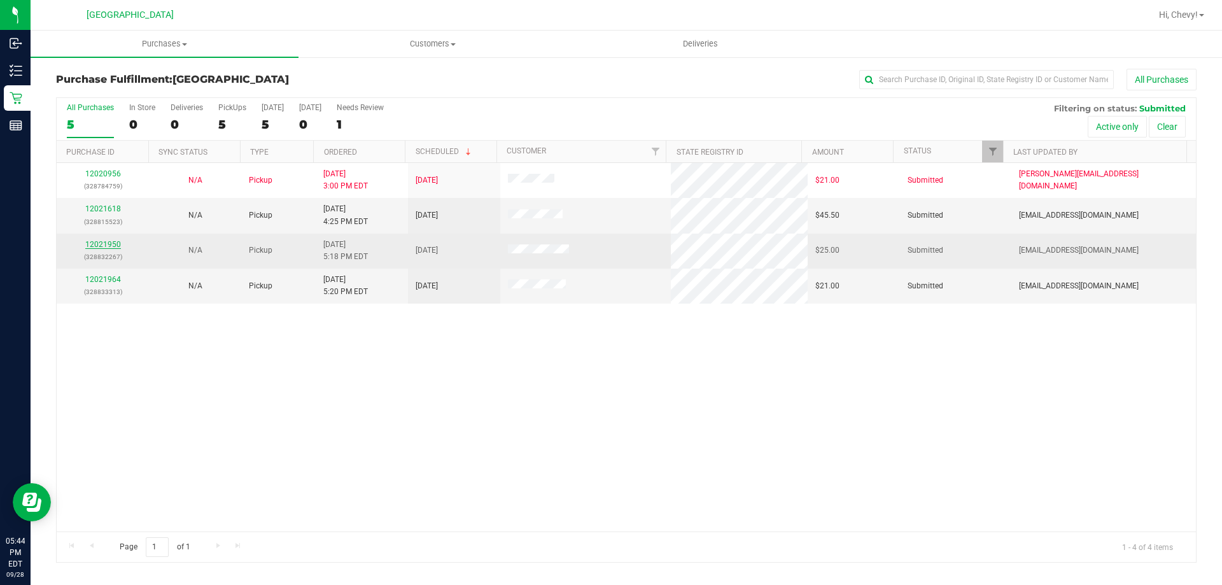
click at [101, 243] on link "12021950" at bounding box center [103, 244] width 36 height 9
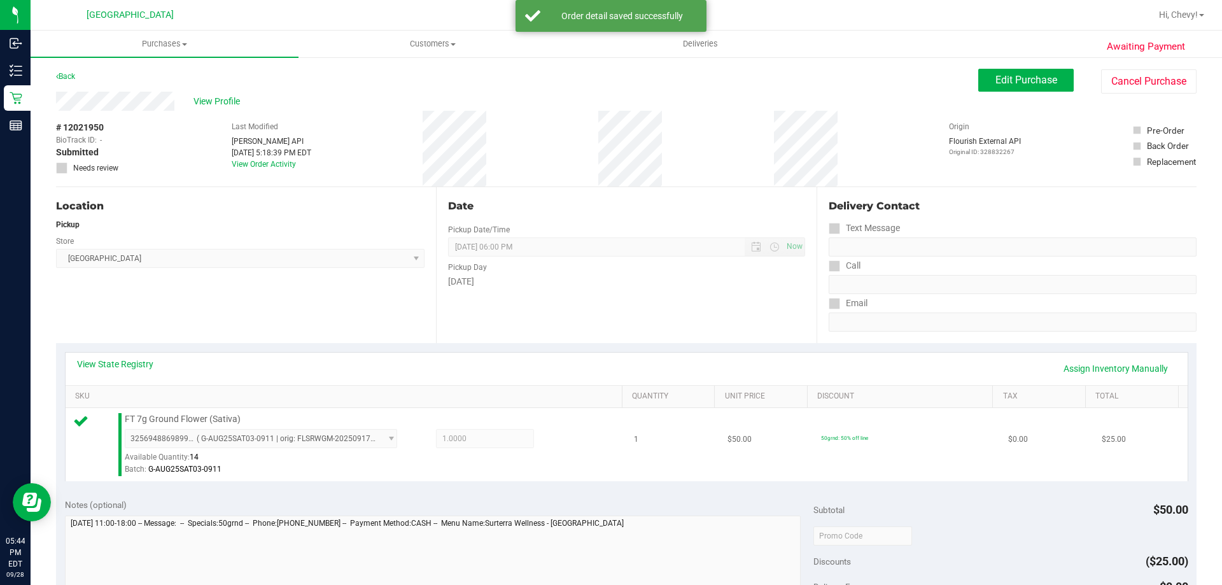
scroll to position [191, 0]
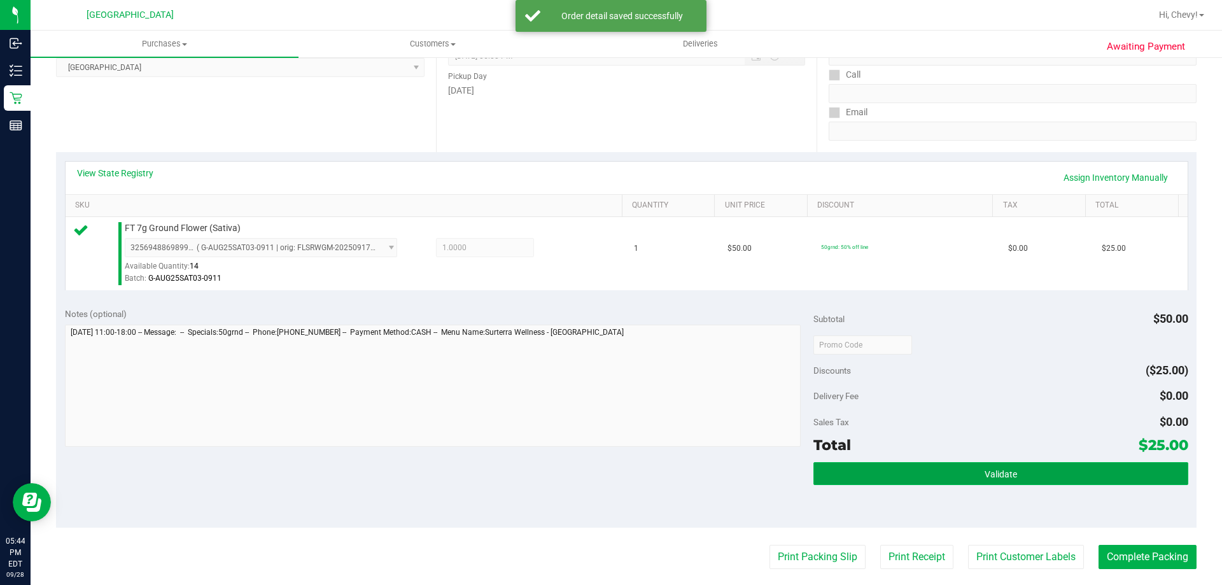
click at [1033, 472] on button "Validate" at bounding box center [1001, 473] width 374 height 23
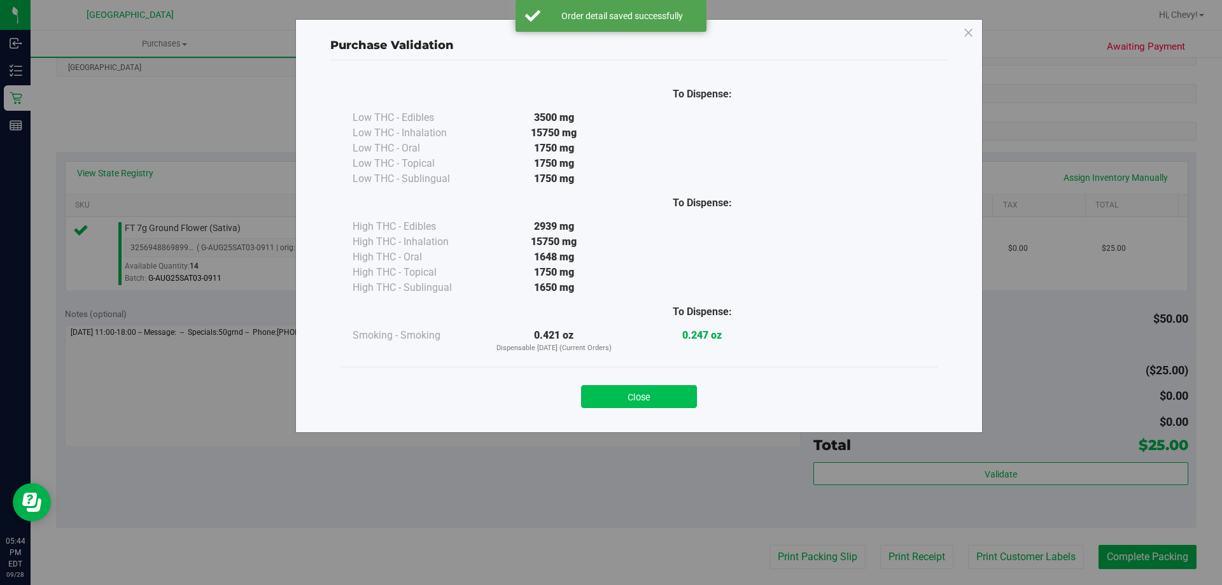
click at [660, 394] on button "Close" at bounding box center [639, 396] width 116 height 23
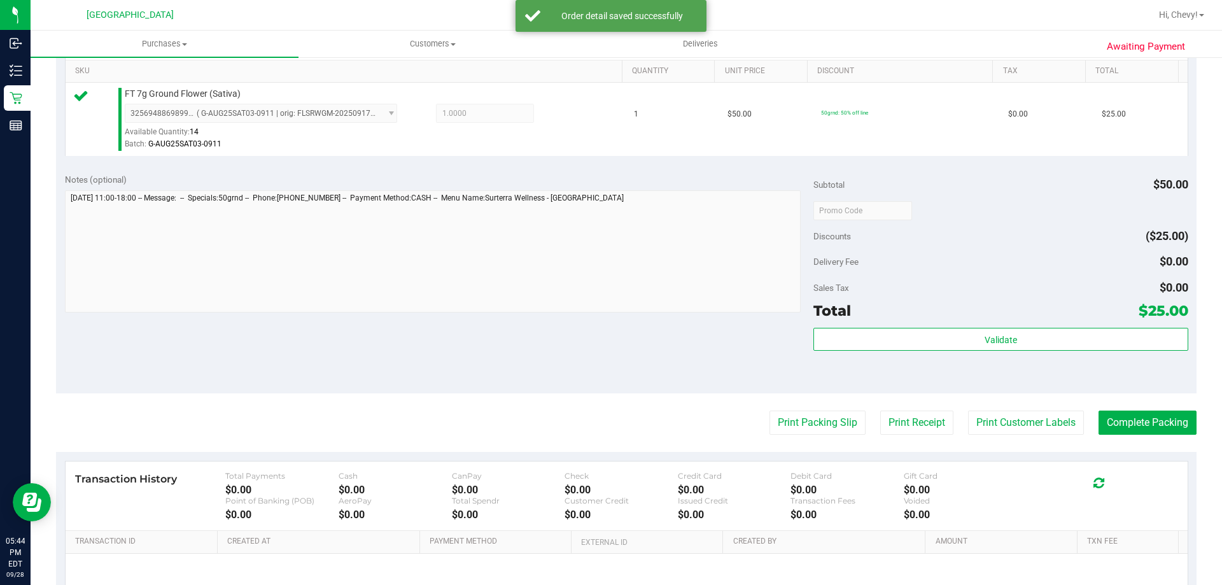
scroll to position [382, 0]
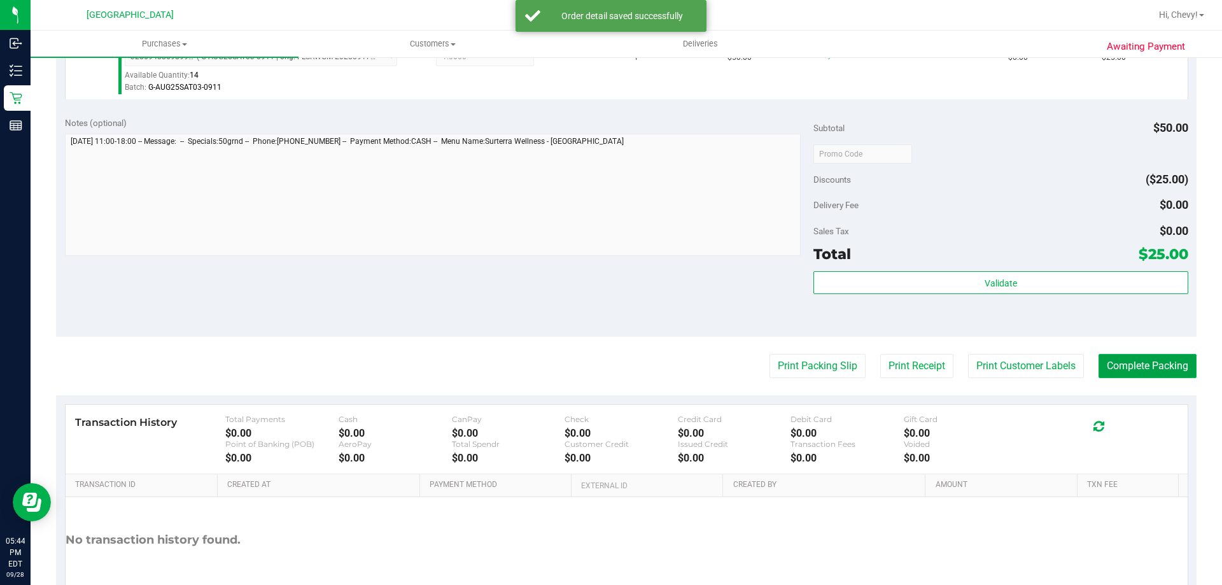
click at [1142, 363] on button "Complete Packing" at bounding box center [1148, 366] width 98 height 24
